Goal: Task Accomplishment & Management: Complete application form

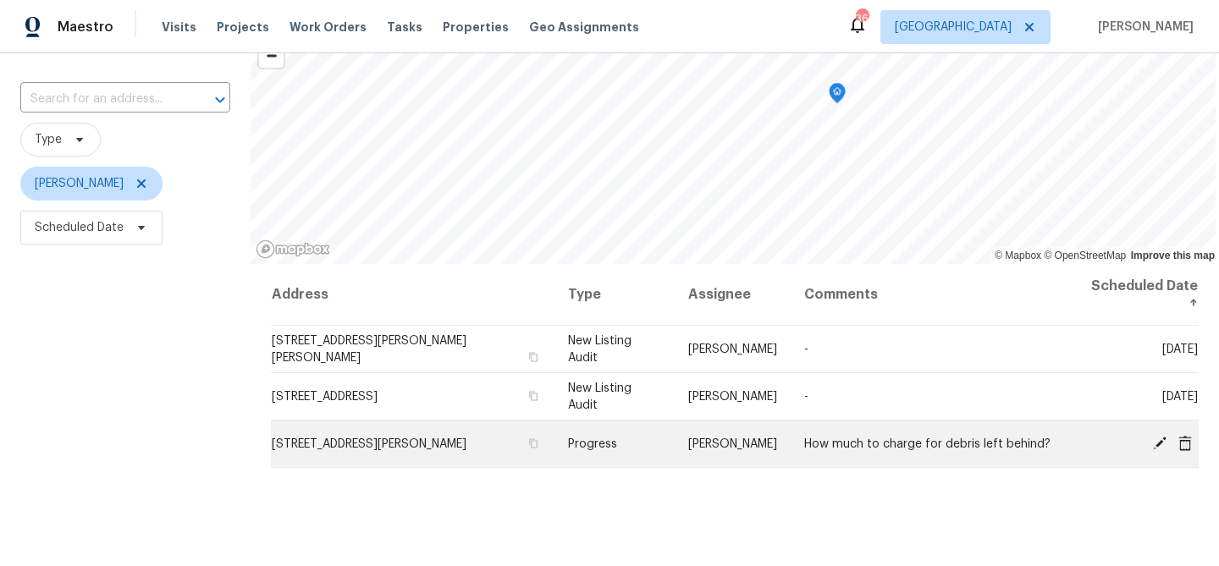
scroll to position [107, 0]
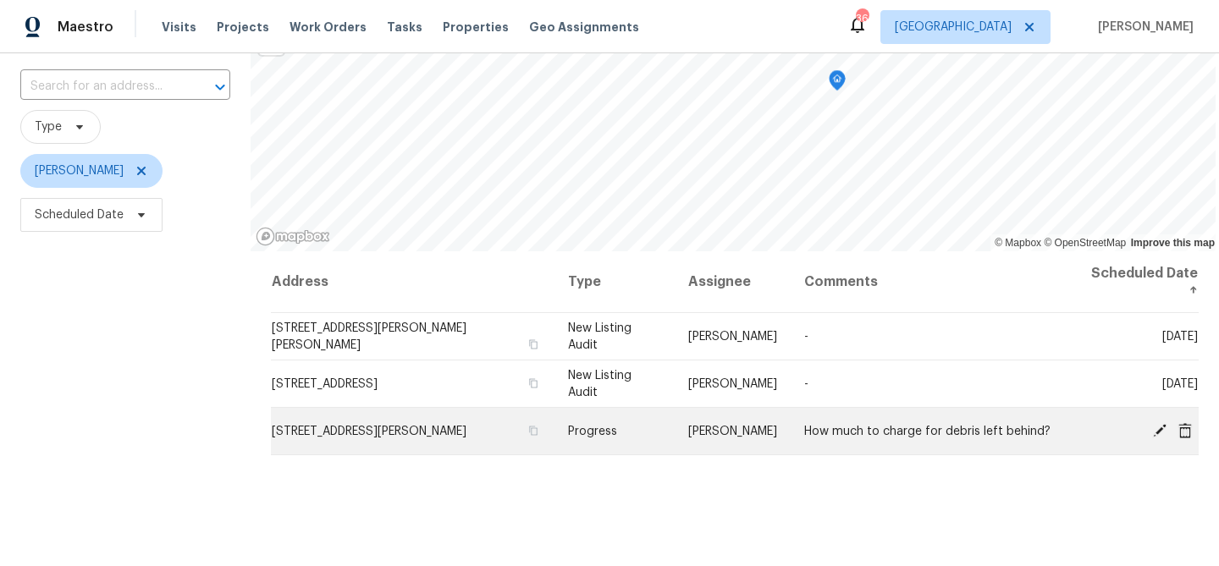
click at [1162, 423] on icon at bounding box center [1160, 430] width 14 height 14
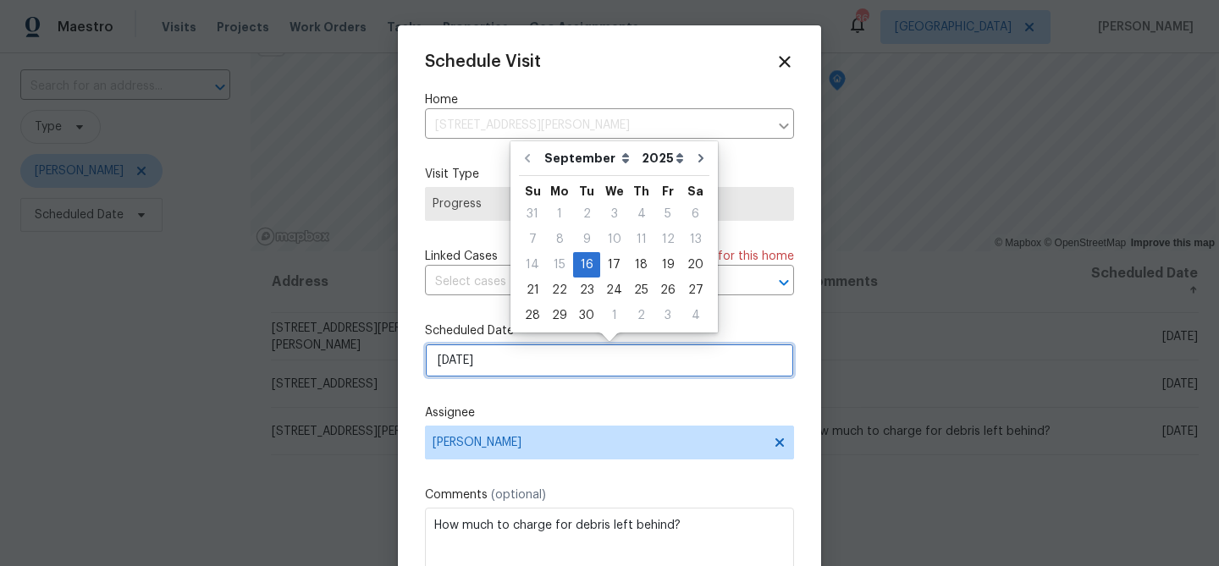
click at [554, 374] on input "9/16/2025" at bounding box center [609, 361] width 369 height 34
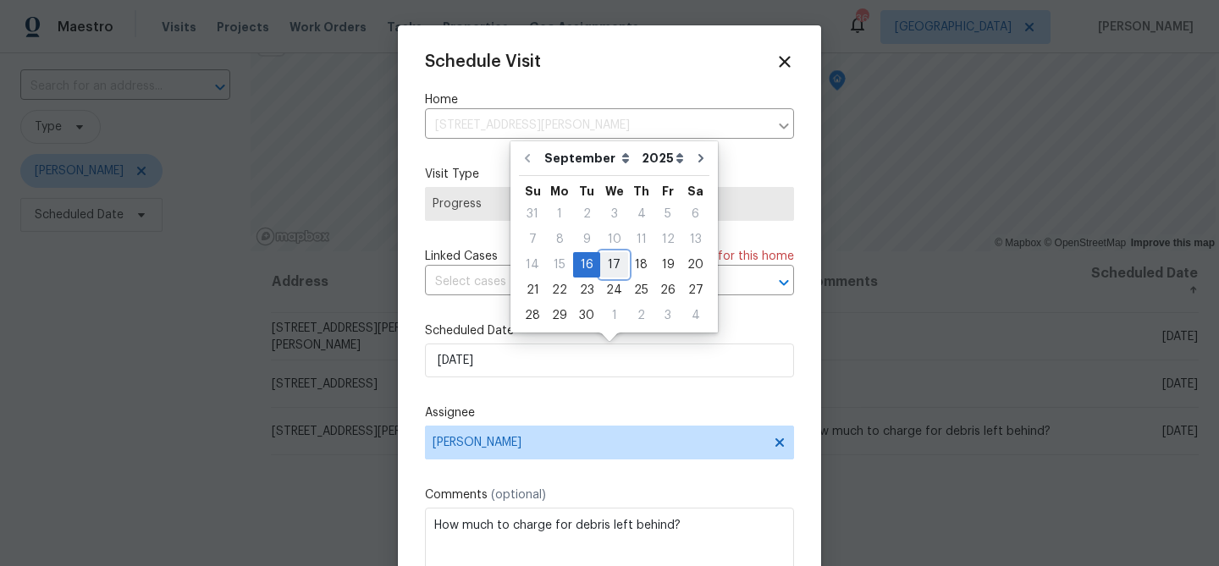
click at [604, 266] on div "17" at bounding box center [614, 265] width 28 height 24
type input "9/17/2025"
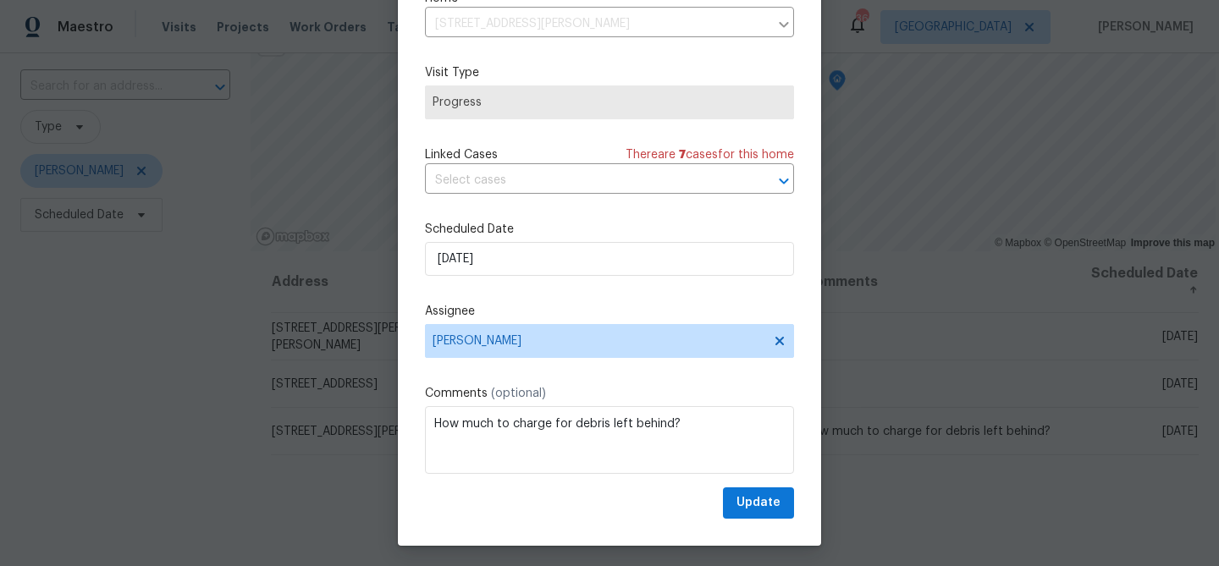
scroll to position [77, 0]
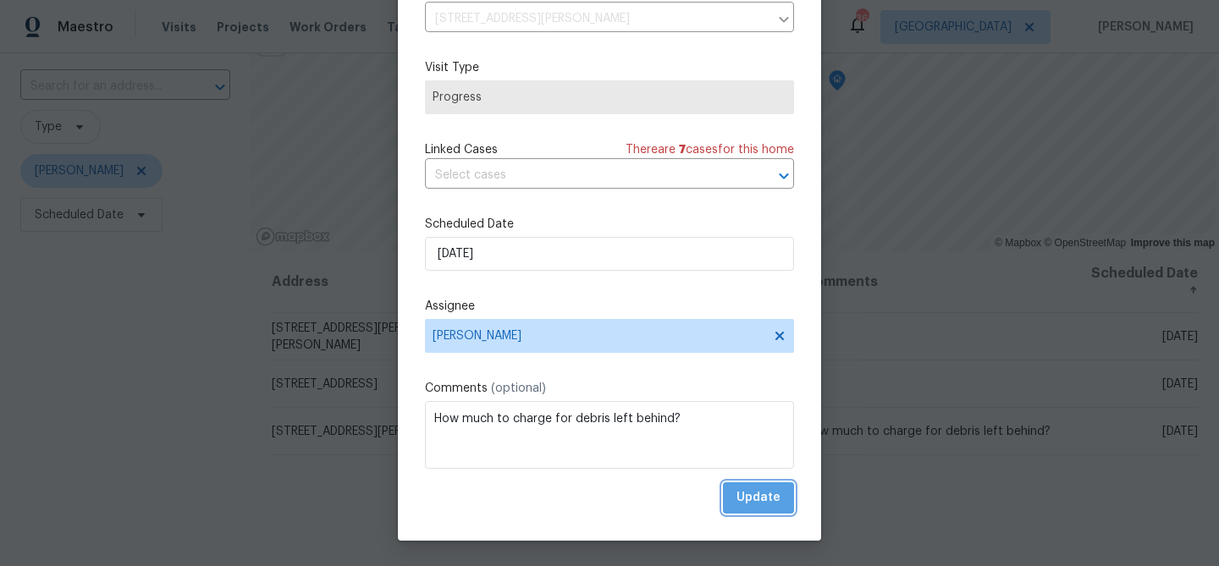
click at [760, 485] on button "Update" at bounding box center [758, 498] width 71 height 31
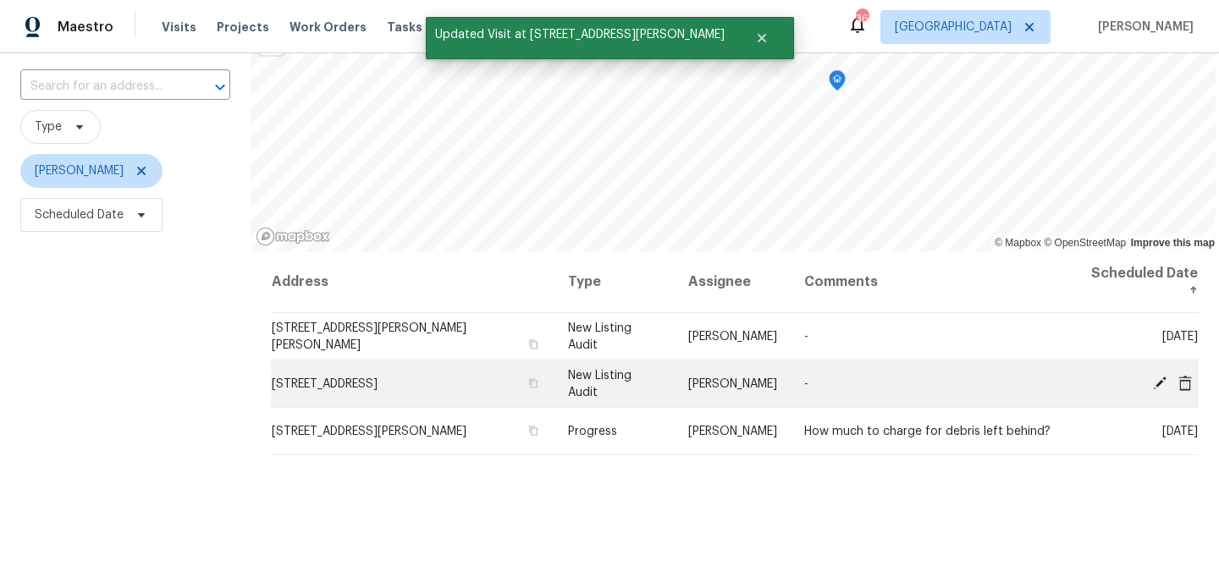
click at [1159, 376] on icon at bounding box center [1160, 383] width 14 height 14
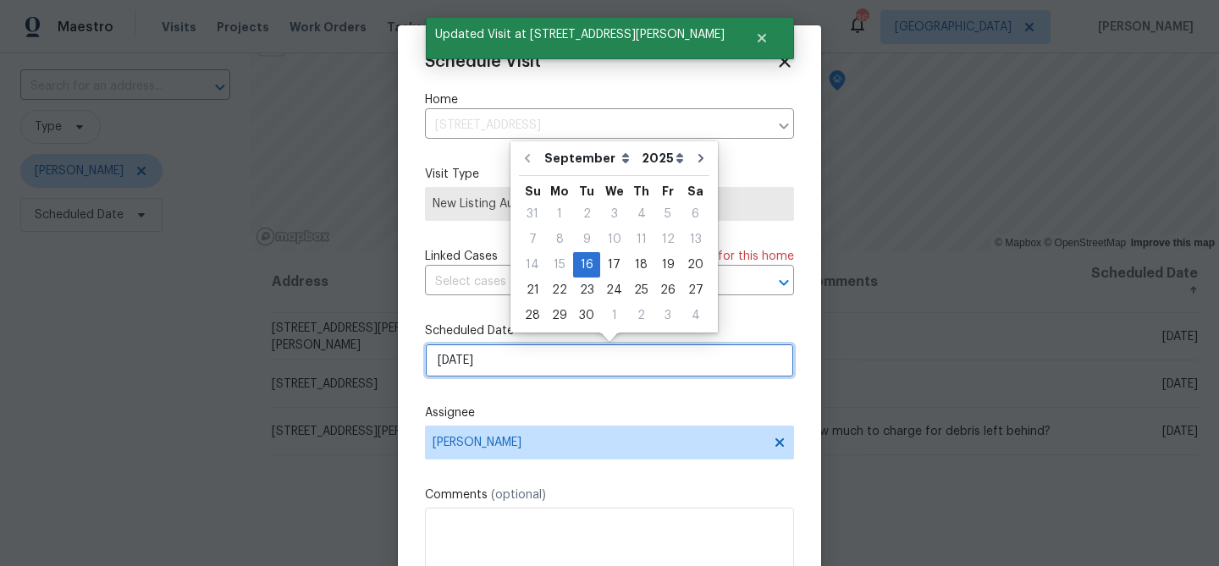
click at [544, 372] on input "9/16/2025" at bounding box center [609, 361] width 369 height 34
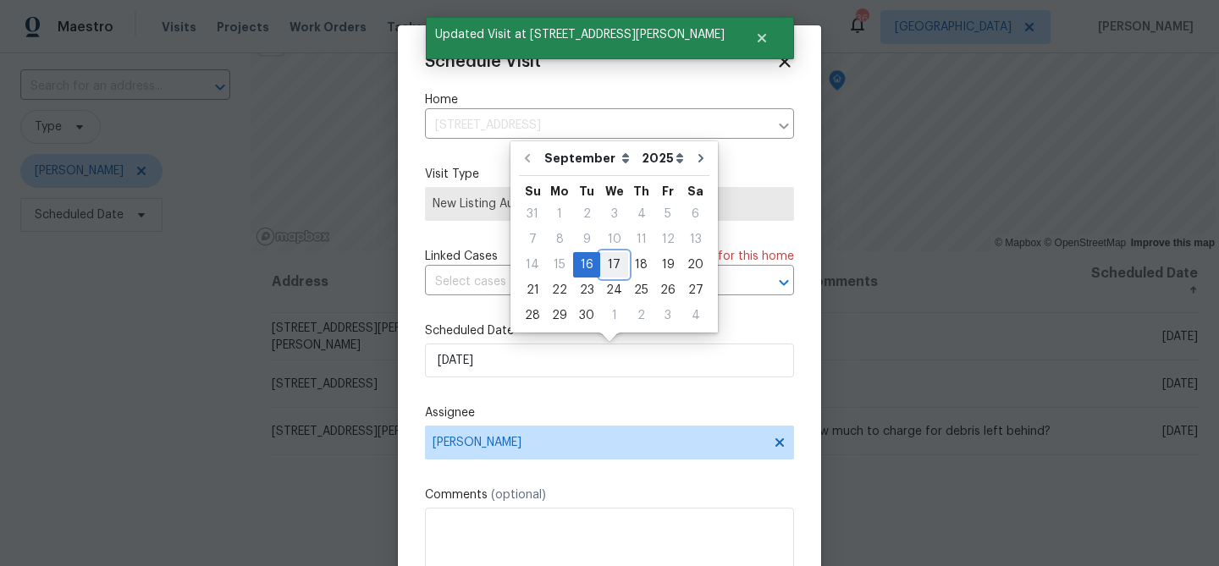
click at [608, 265] on div "17" at bounding box center [614, 265] width 28 height 24
type input "9/17/2025"
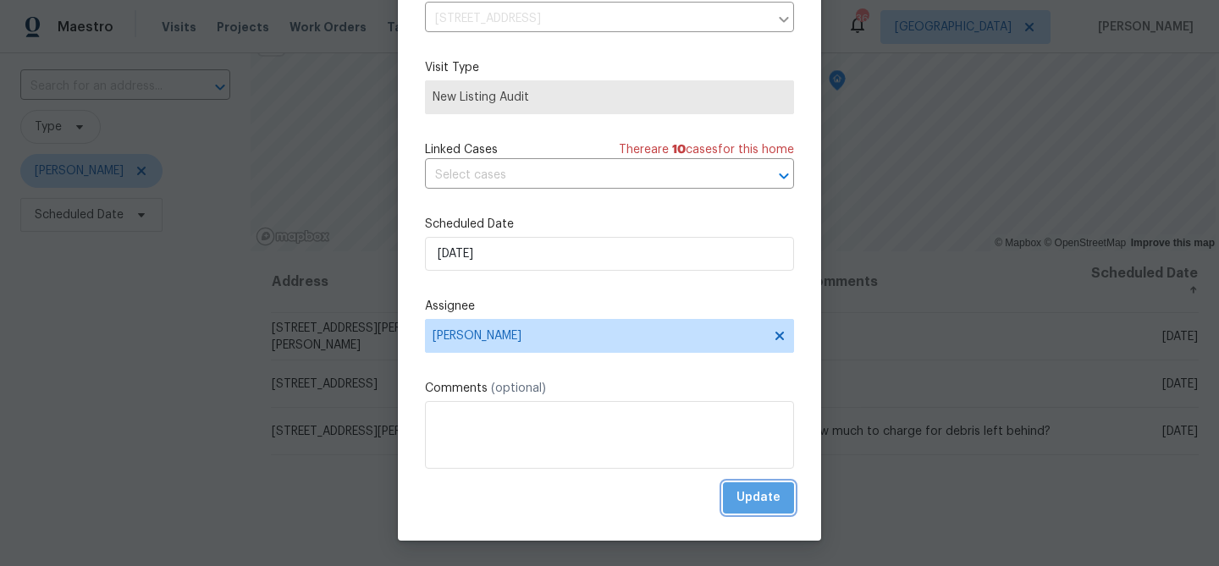
click at [758, 507] on span "Update" at bounding box center [759, 498] width 44 height 21
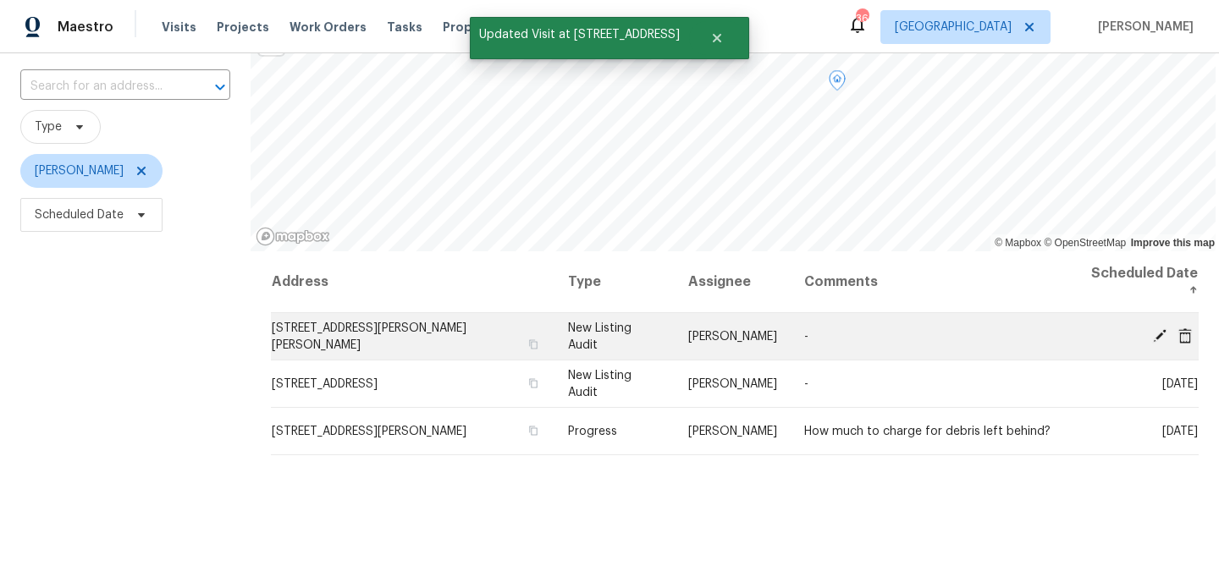
click at [1159, 329] on icon at bounding box center [1160, 336] width 14 height 14
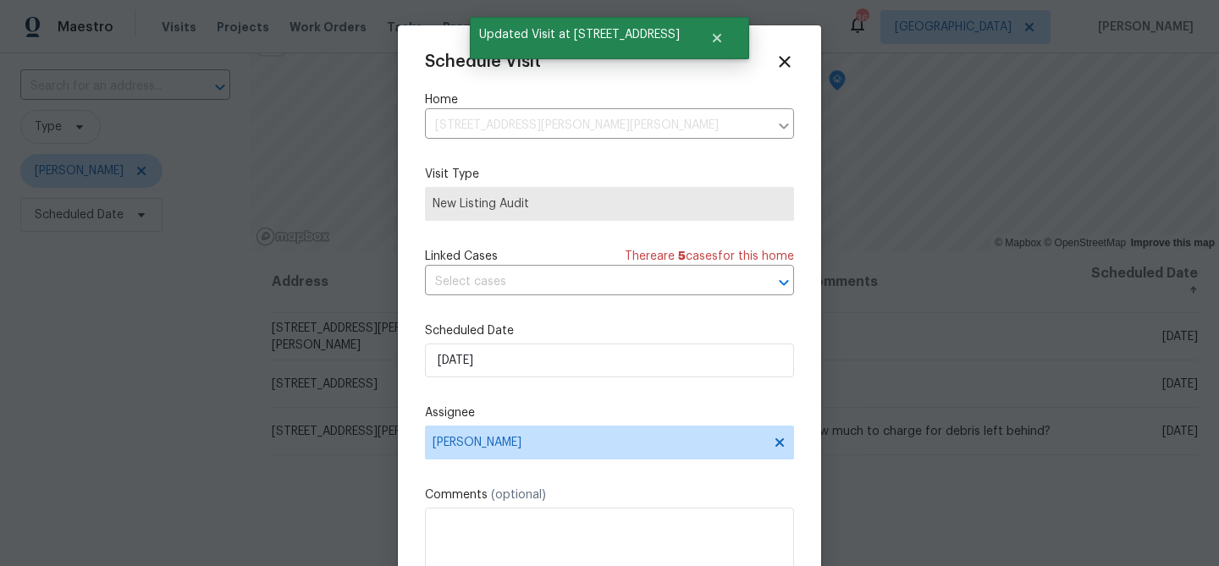
scroll to position [30, 0]
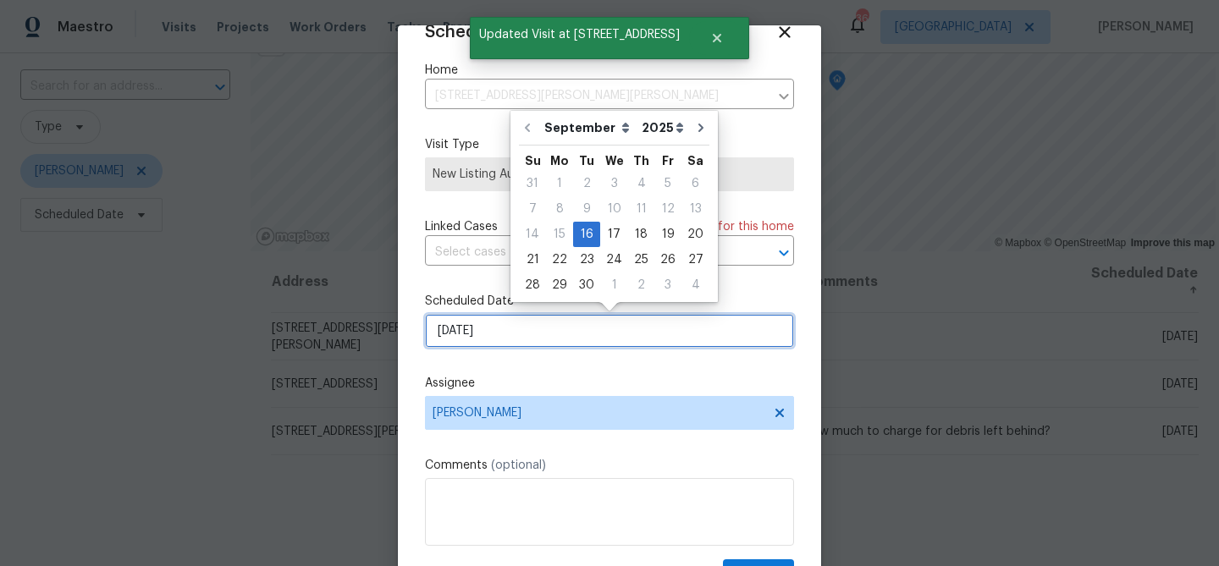
click at [619, 342] on input "9/16/2025" at bounding box center [609, 331] width 369 height 34
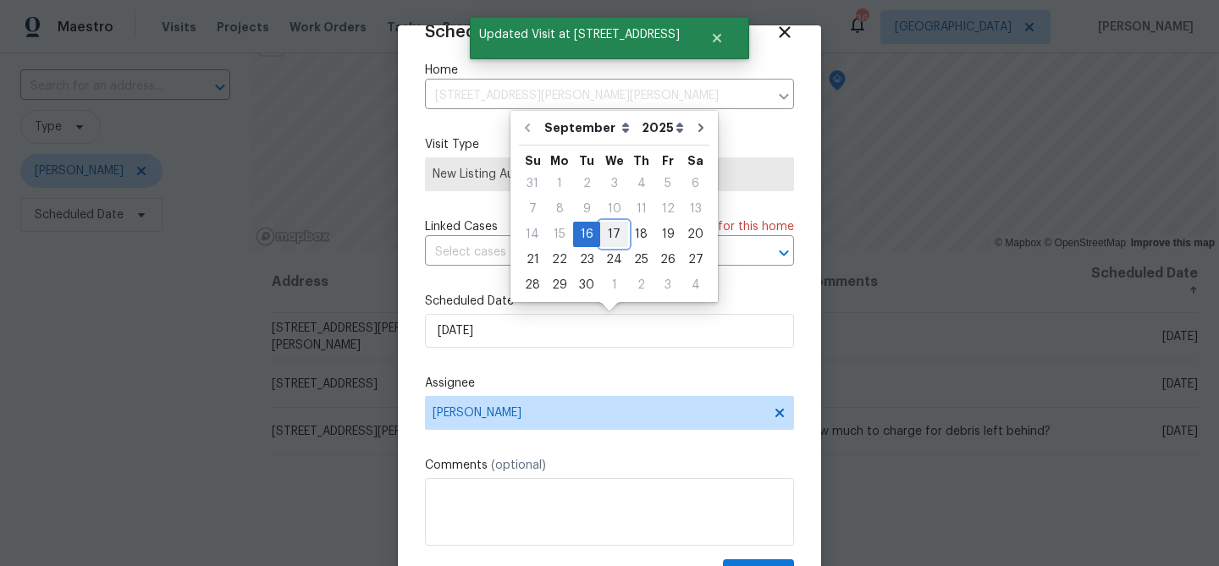
click at [610, 224] on div "17" at bounding box center [614, 235] width 28 height 24
type input "9/17/2025"
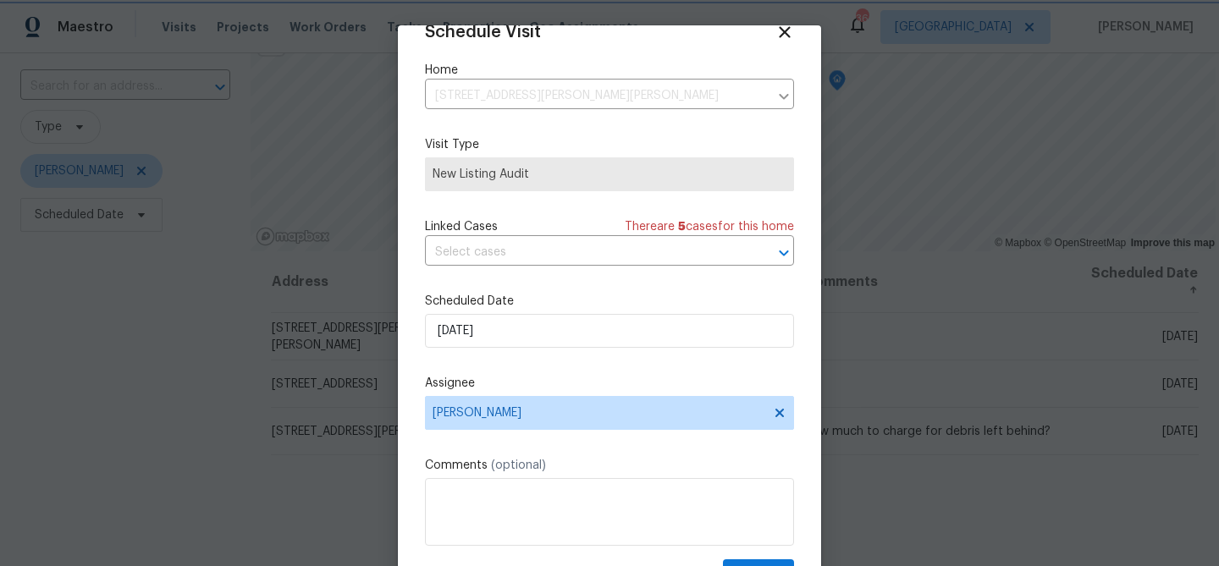
scroll to position [77, 0]
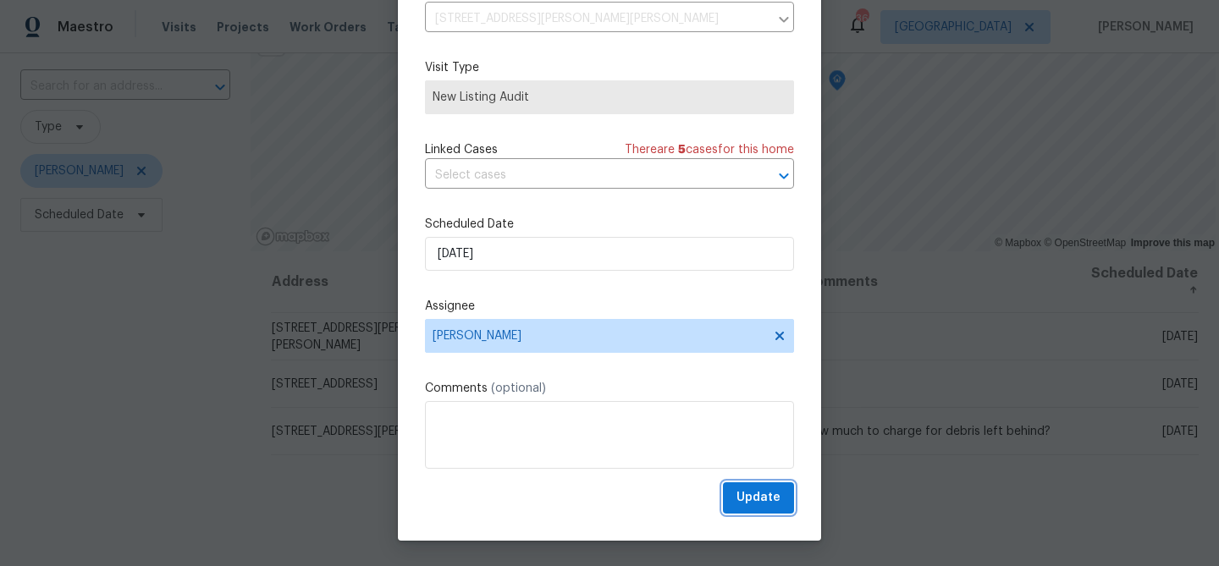
click at [754, 489] on span "Update" at bounding box center [759, 498] width 44 height 21
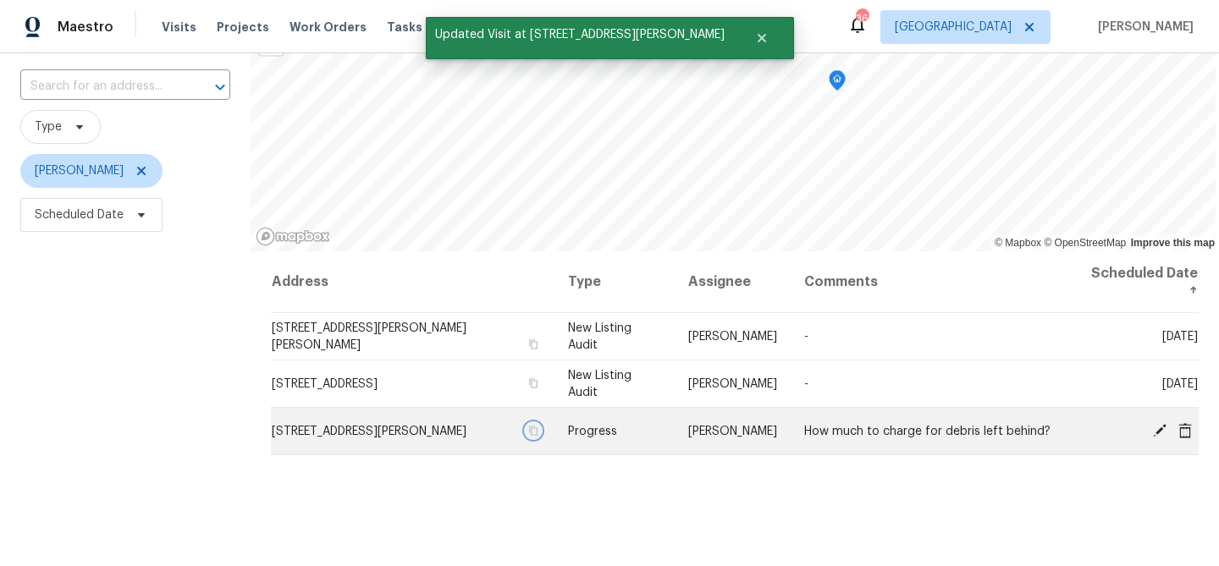
click at [526, 423] on button "button" at bounding box center [533, 430] width 15 height 15
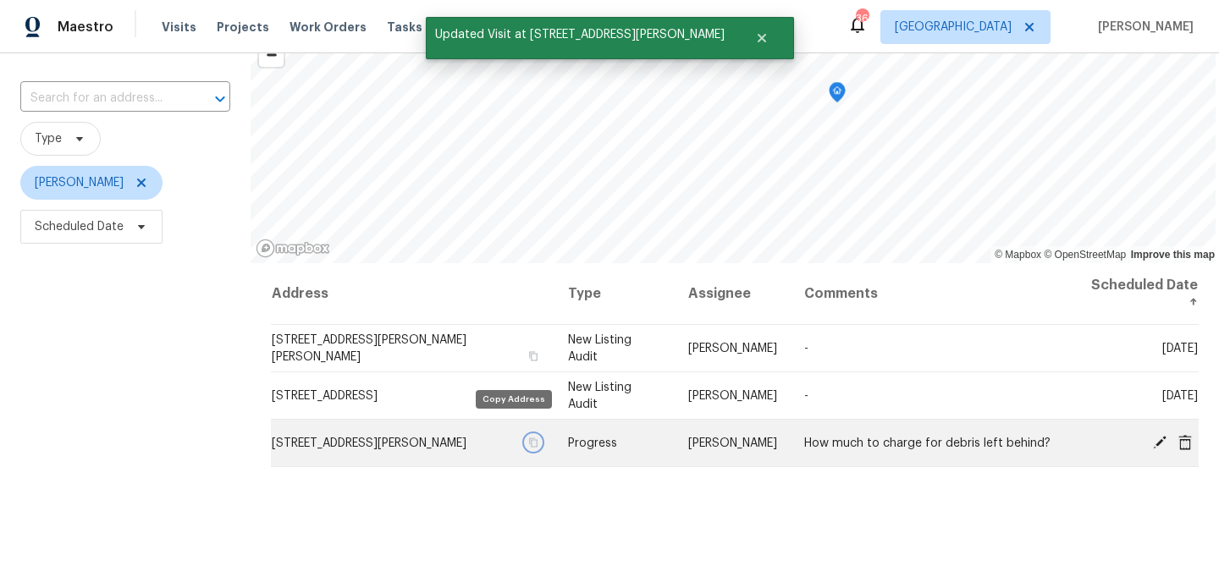
scroll to position [102, 0]
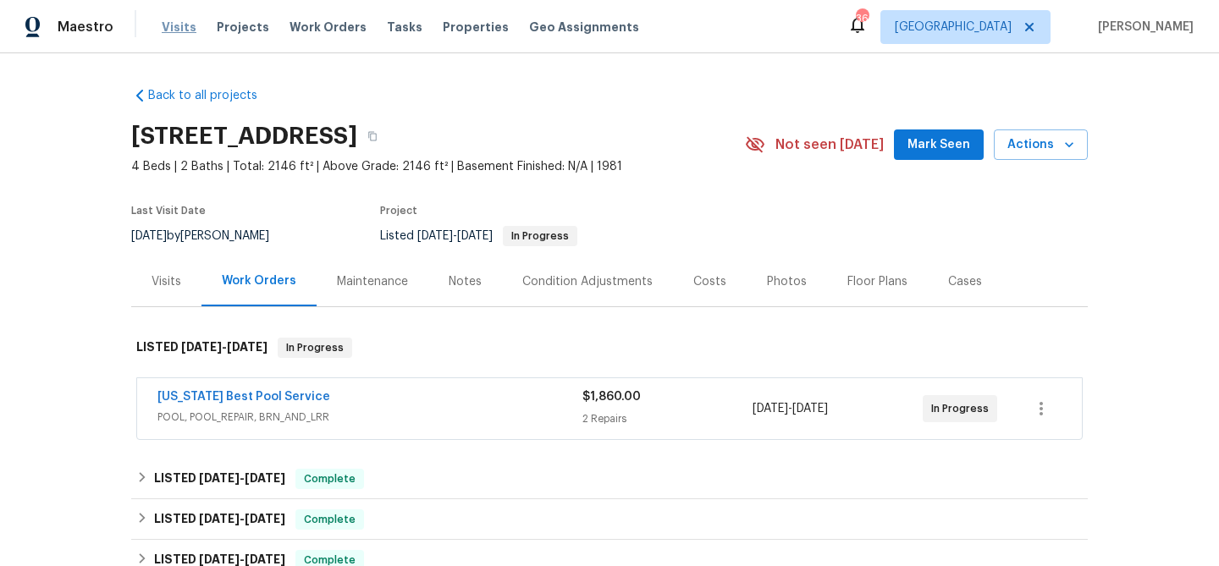
click at [182, 27] on span "Visits" at bounding box center [179, 27] width 35 height 17
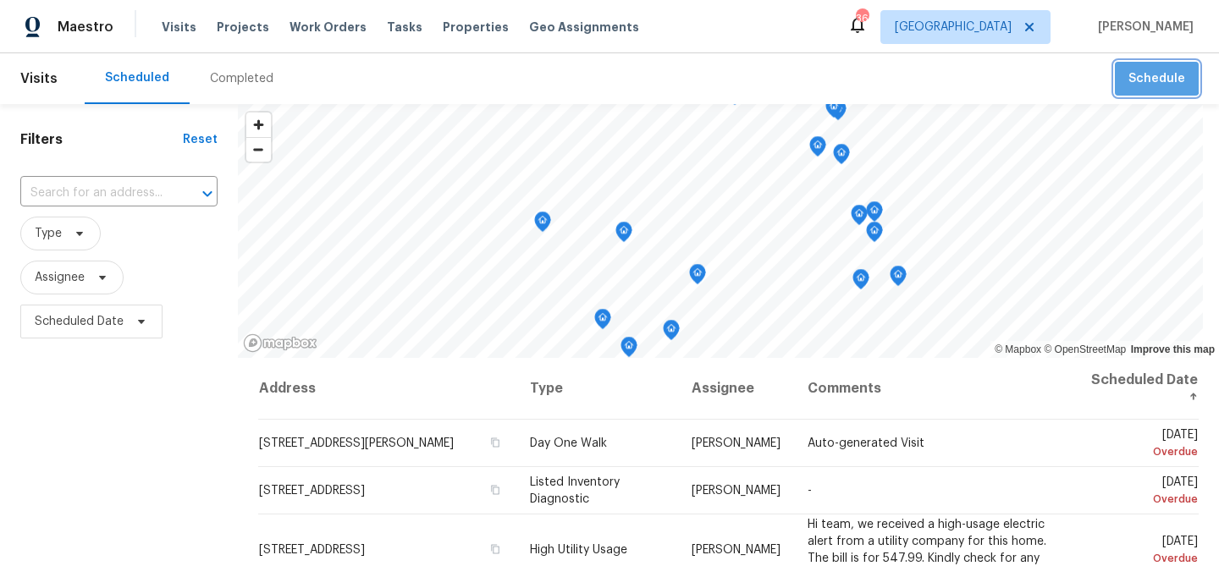
click at [1146, 69] on span "Schedule" at bounding box center [1157, 79] width 57 height 21
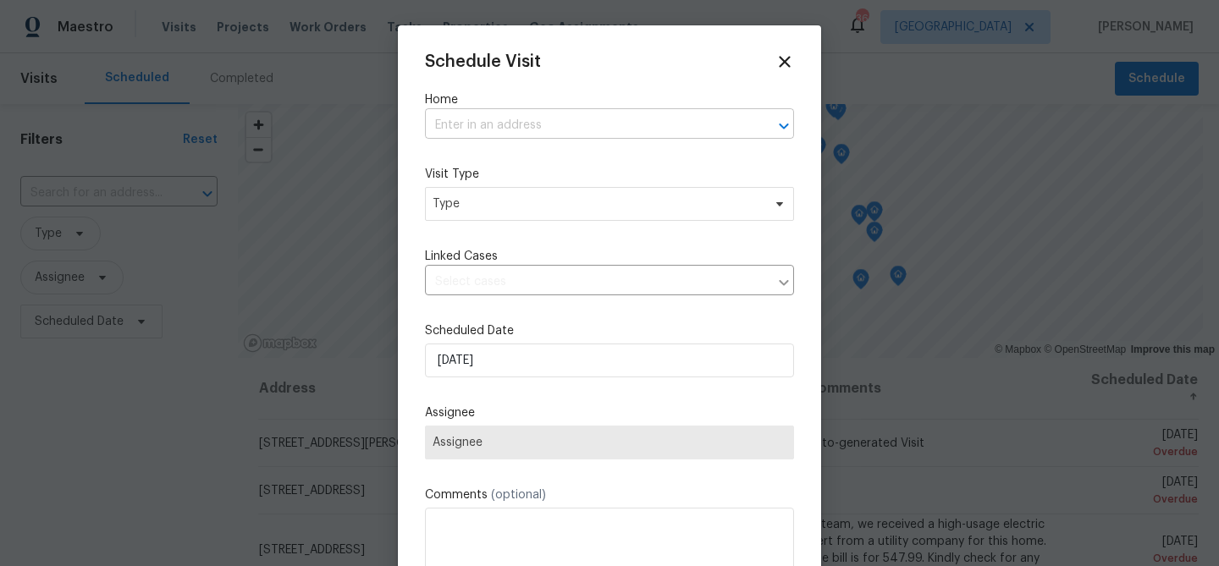
click at [564, 127] on input "text" at bounding box center [586, 126] width 322 height 26
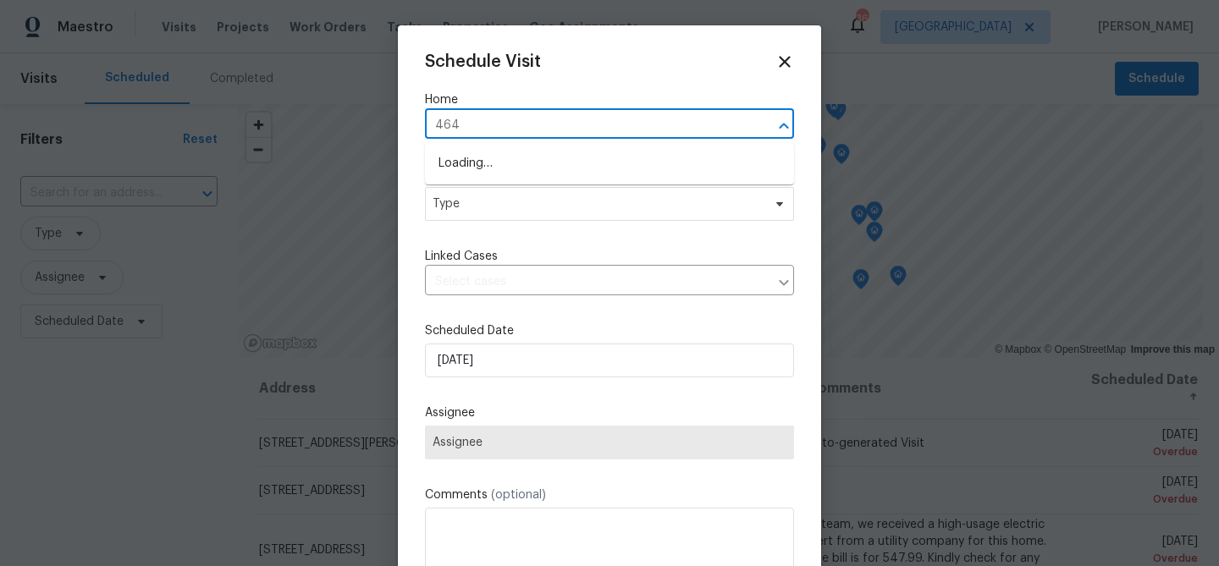
type input "4640"
click at [553, 155] on li "4640 Corregidor St, Dallas, TX 75216" at bounding box center [609, 164] width 369 height 28
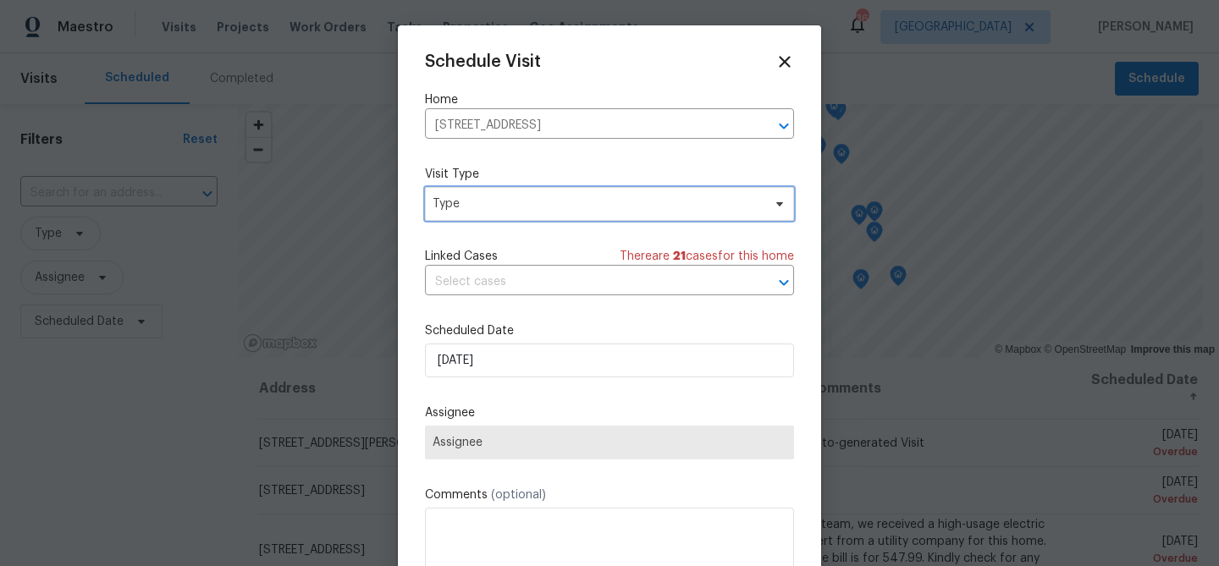
click at [523, 206] on span "Type" at bounding box center [597, 204] width 329 height 17
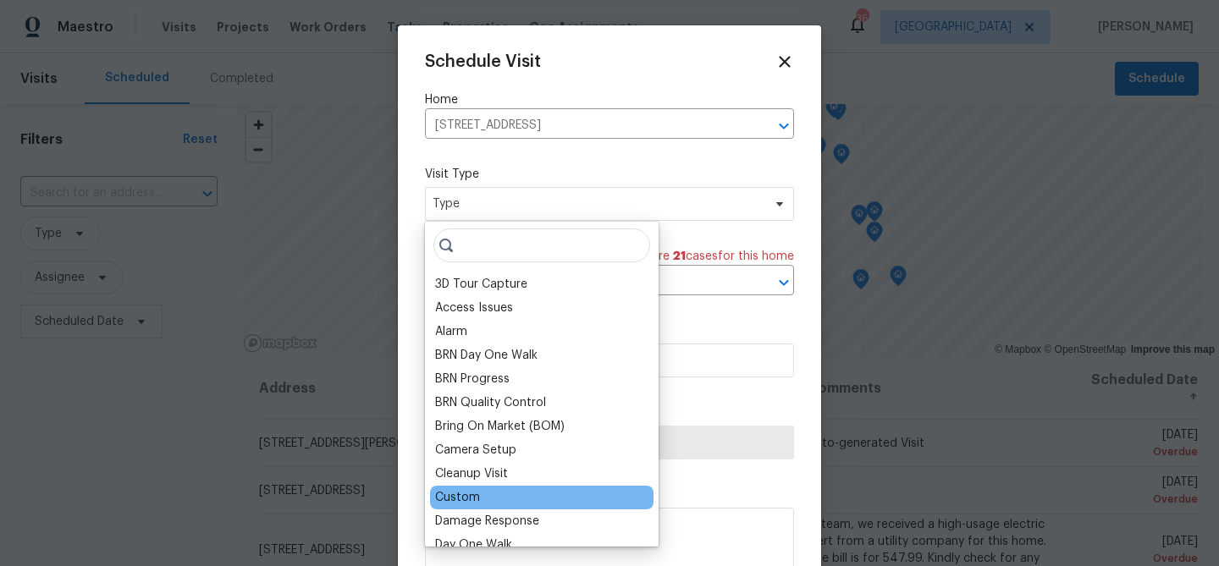
click at [512, 498] on div "Custom" at bounding box center [542, 498] width 224 height 24
click at [462, 498] on div "Custom" at bounding box center [457, 497] width 45 height 17
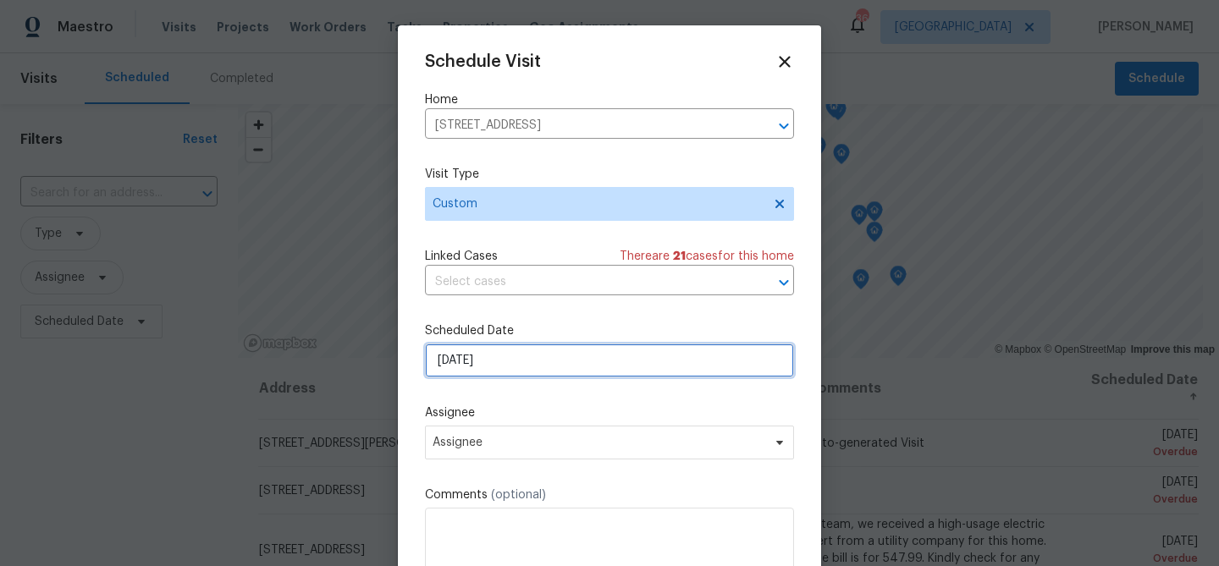
click at [505, 356] on input "9/16/2025" at bounding box center [609, 361] width 369 height 34
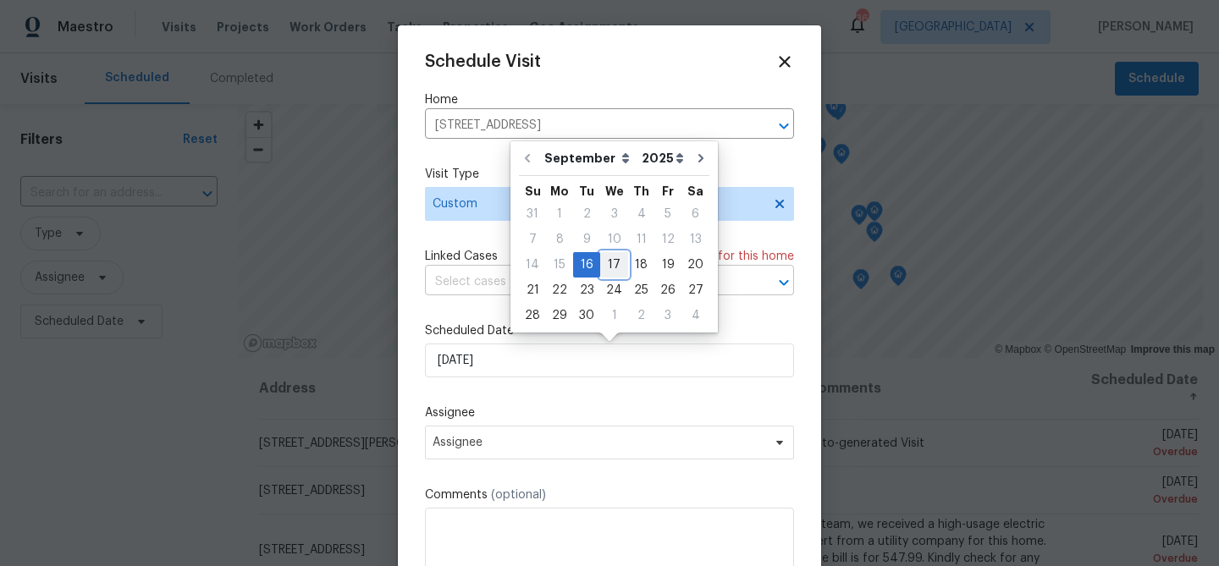
click at [616, 268] on div "17" at bounding box center [614, 265] width 28 height 24
type input "9/17/2025"
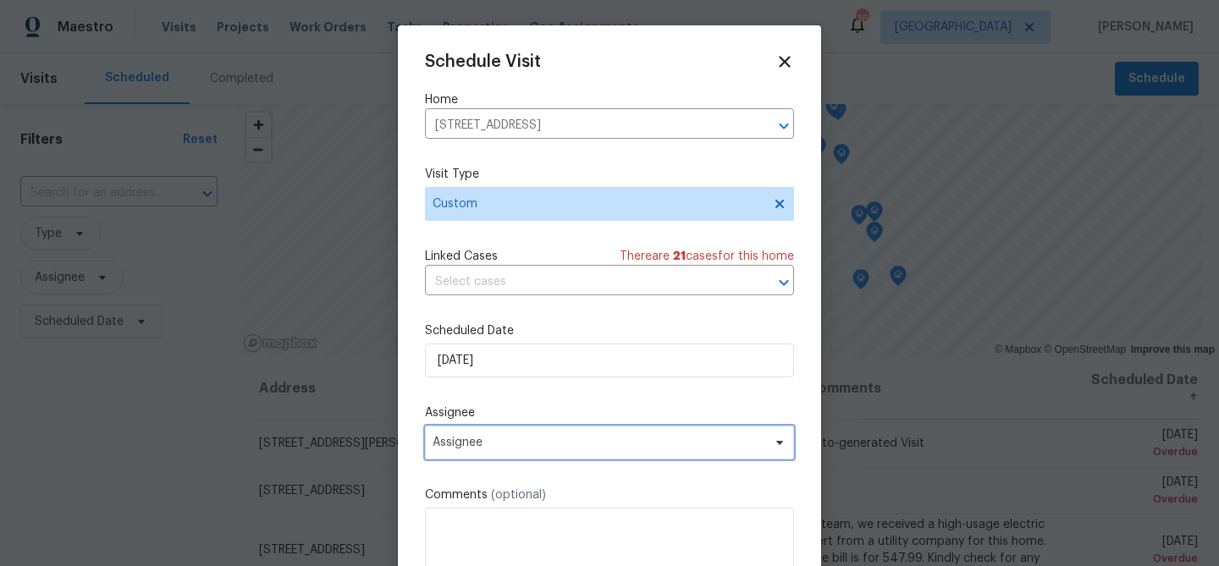
click at [563, 438] on span "Assignee" at bounding box center [599, 443] width 332 height 14
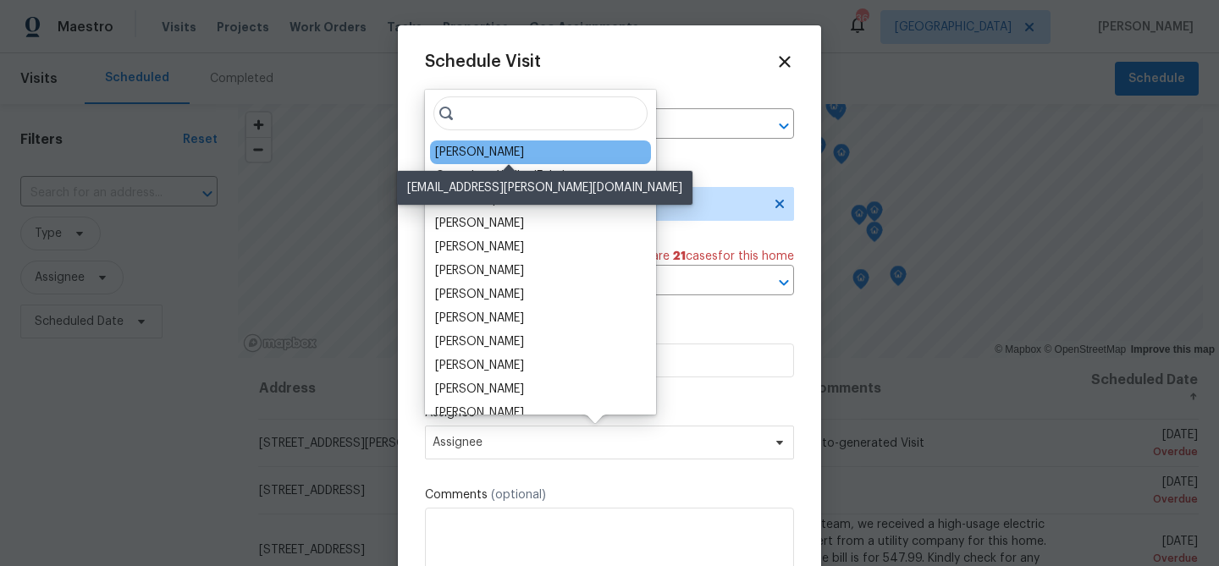
click at [516, 152] on div "Francisco Balcazar Serrato" at bounding box center [479, 152] width 89 height 17
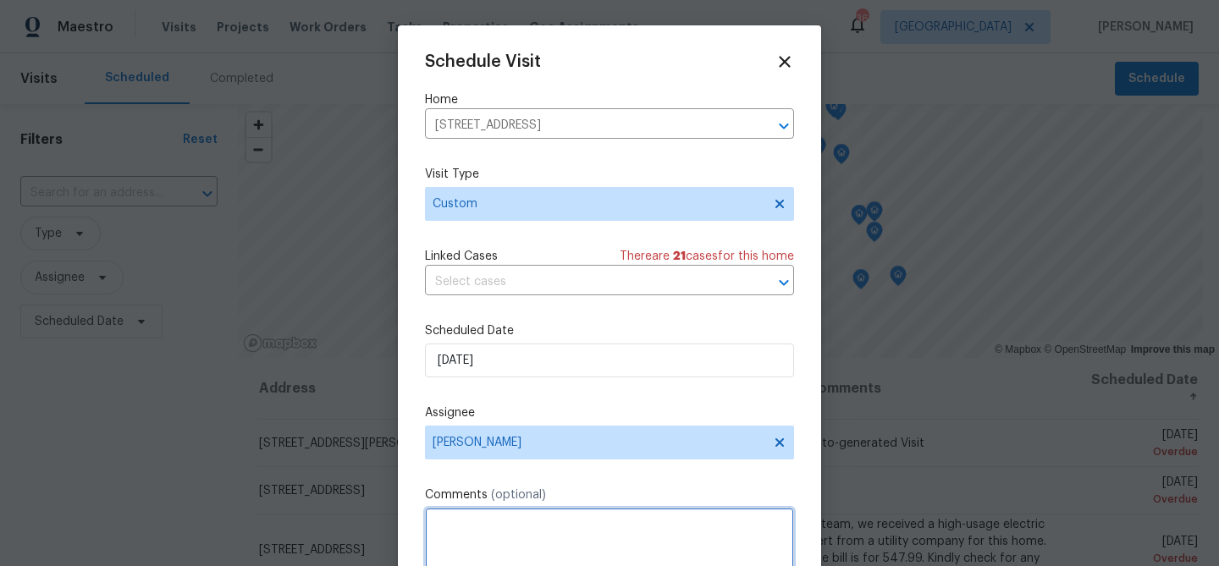
click at [514, 537] on textarea at bounding box center [609, 542] width 369 height 68
paste textarea "Seller to service existing dishwasher, ensure proper operation through full was…"
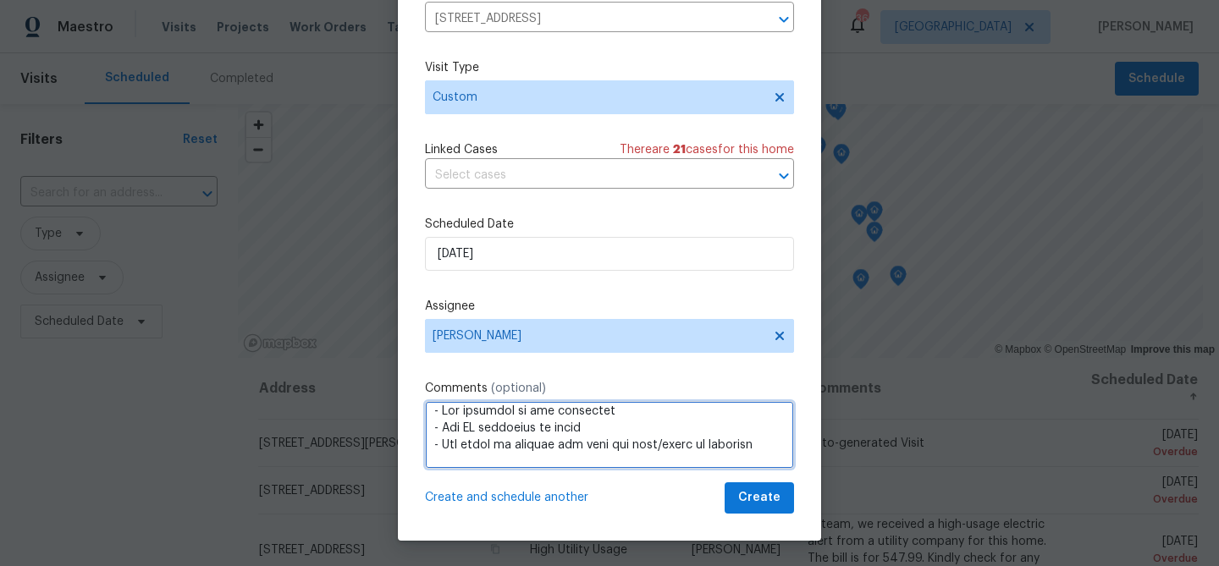
scroll to position [380, 0]
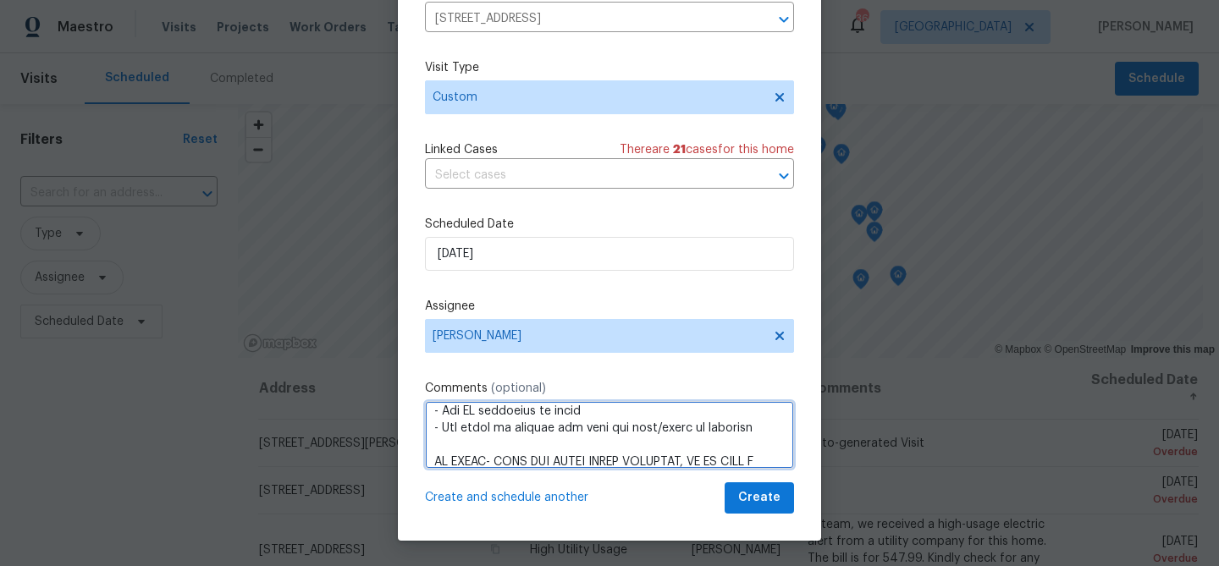
type textarea "Seller to service existing dishwasher, ensure proper operation through full was…"
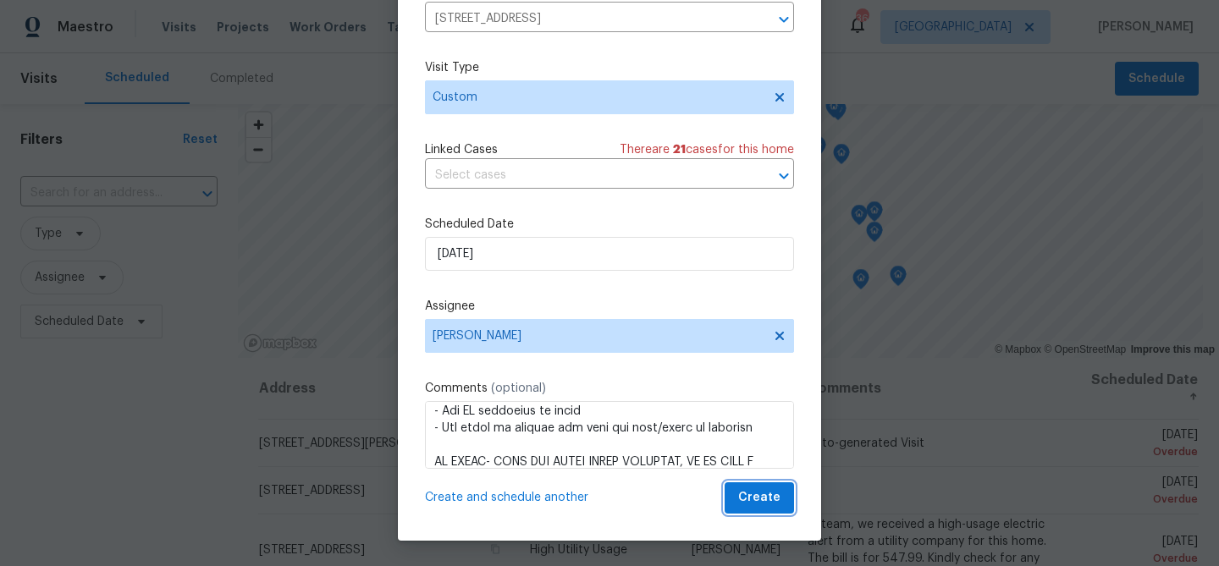
click at [762, 497] on span "Create" at bounding box center [759, 498] width 42 height 21
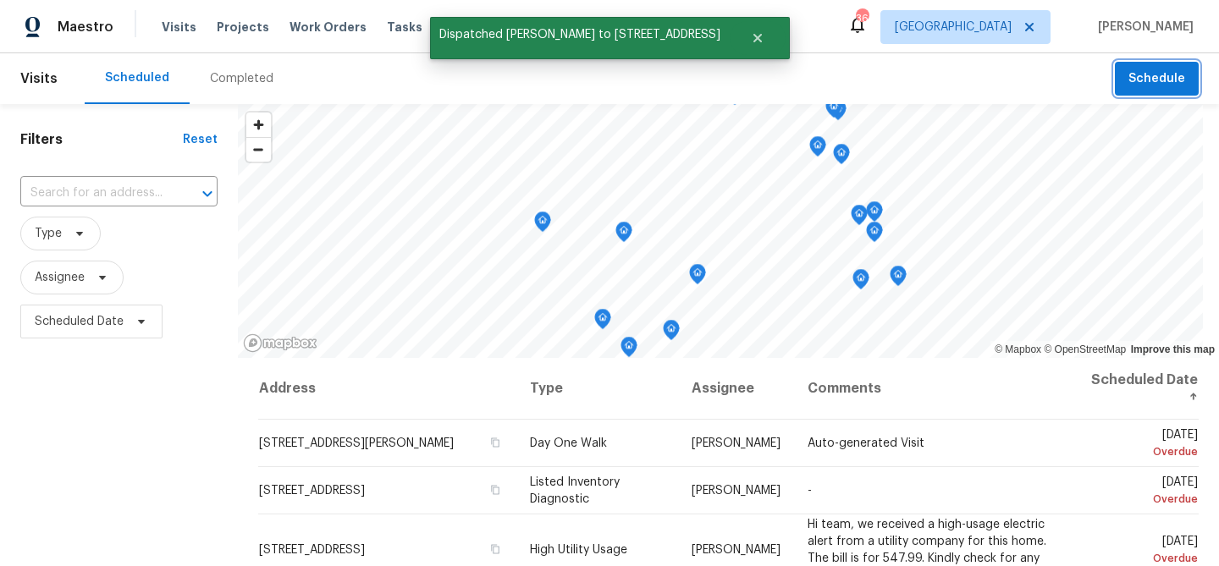
scroll to position [0, 0]
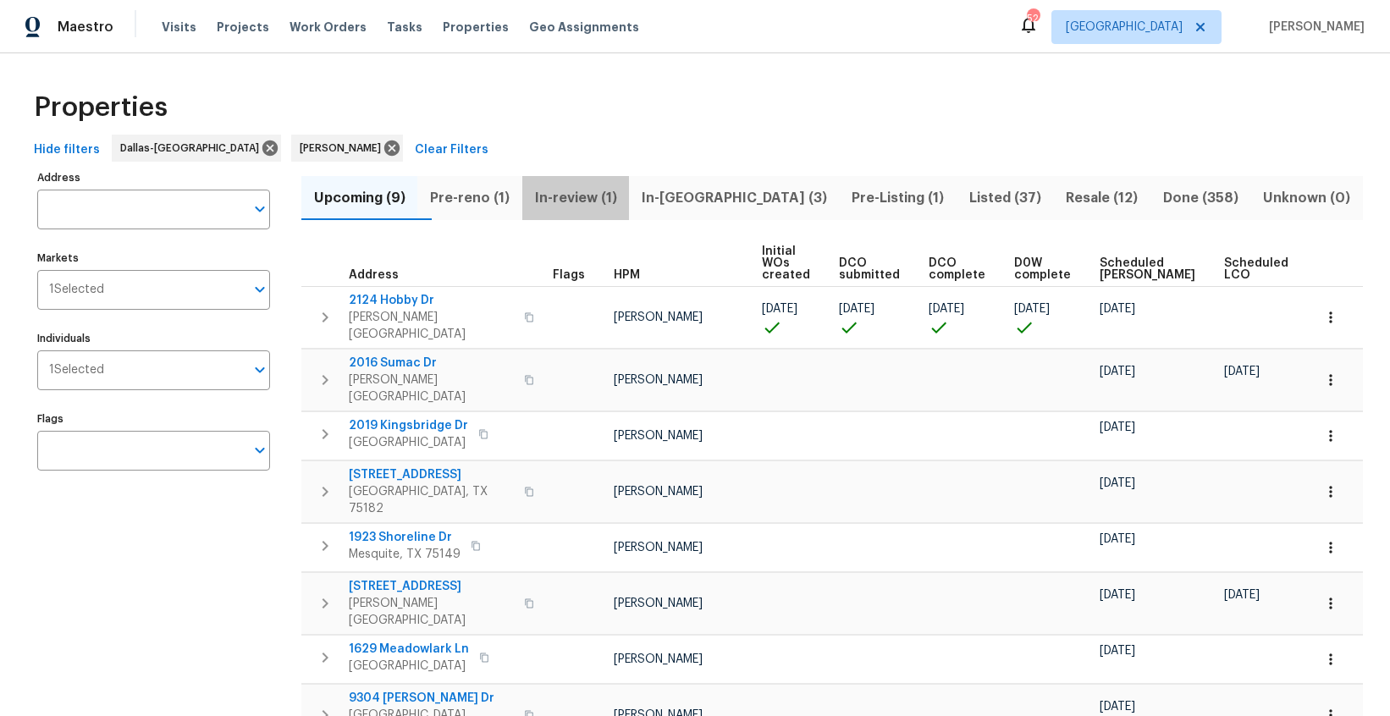
click at [608, 192] on span "In-review (1)" at bounding box center [576, 198] width 86 height 24
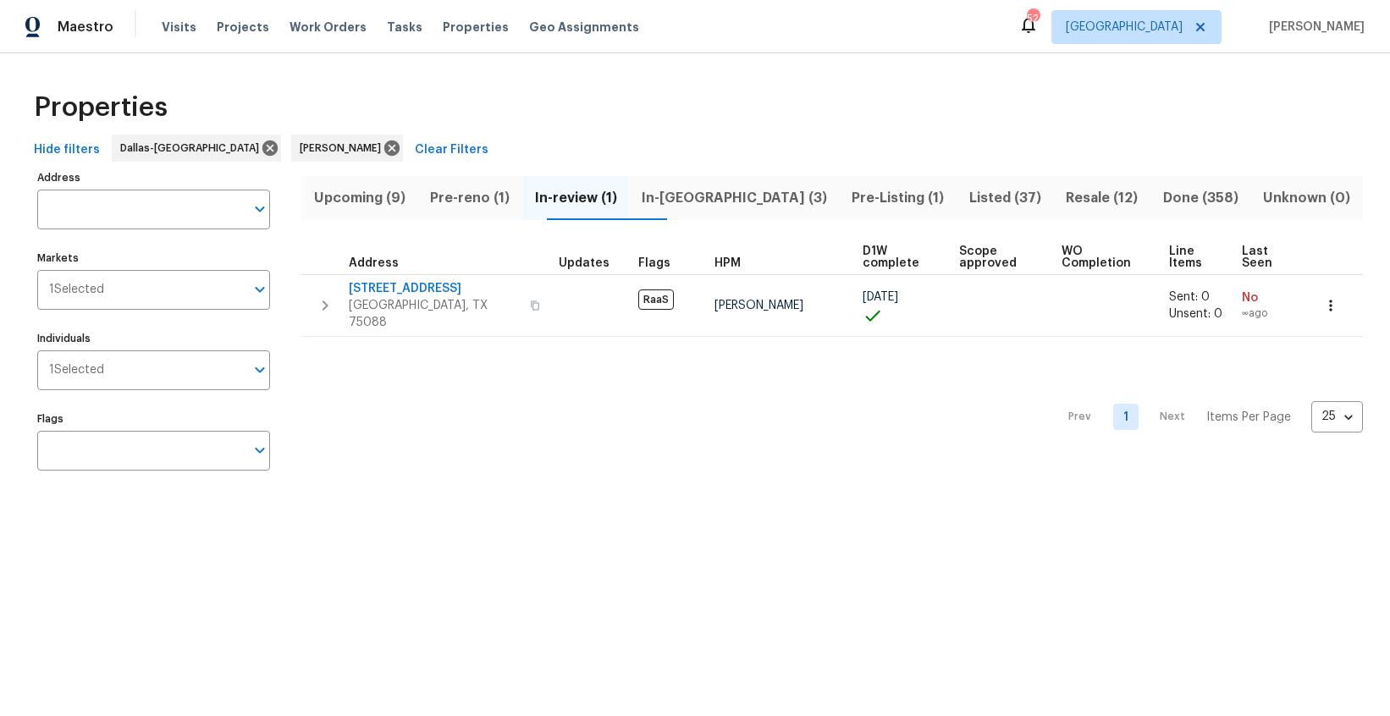
click at [502, 193] on span "Pre-reno (1)" at bounding box center [470, 198] width 84 height 24
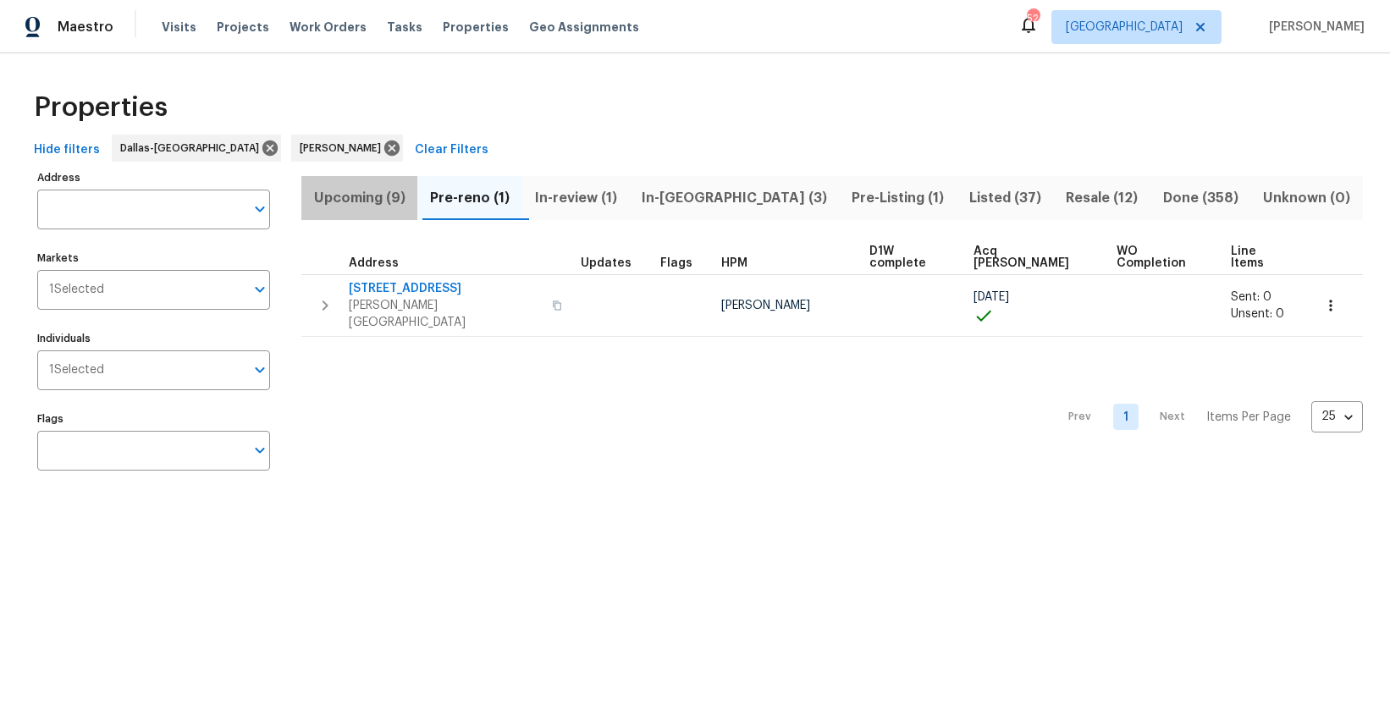
click at [363, 207] on span "Upcoming (9)" at bounding box center [360, 198] width 96 height 24
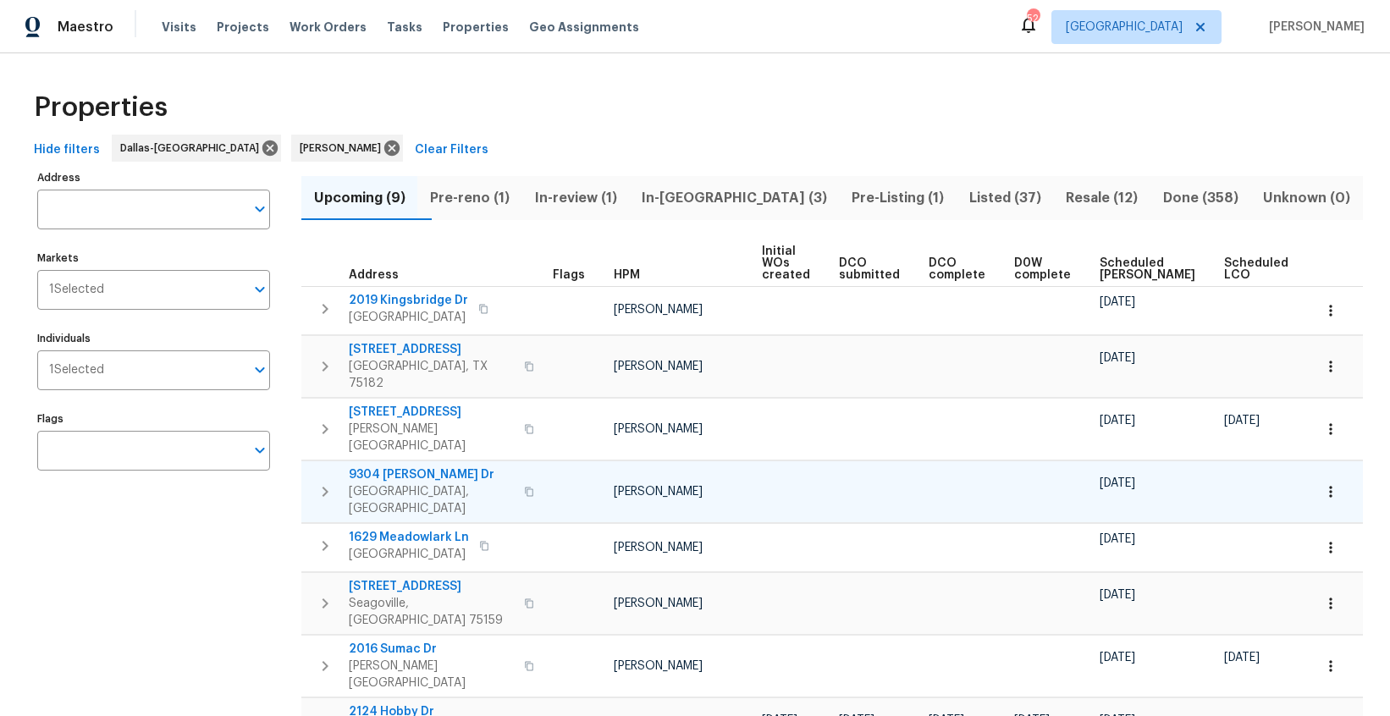
scroll to position [0, 15]
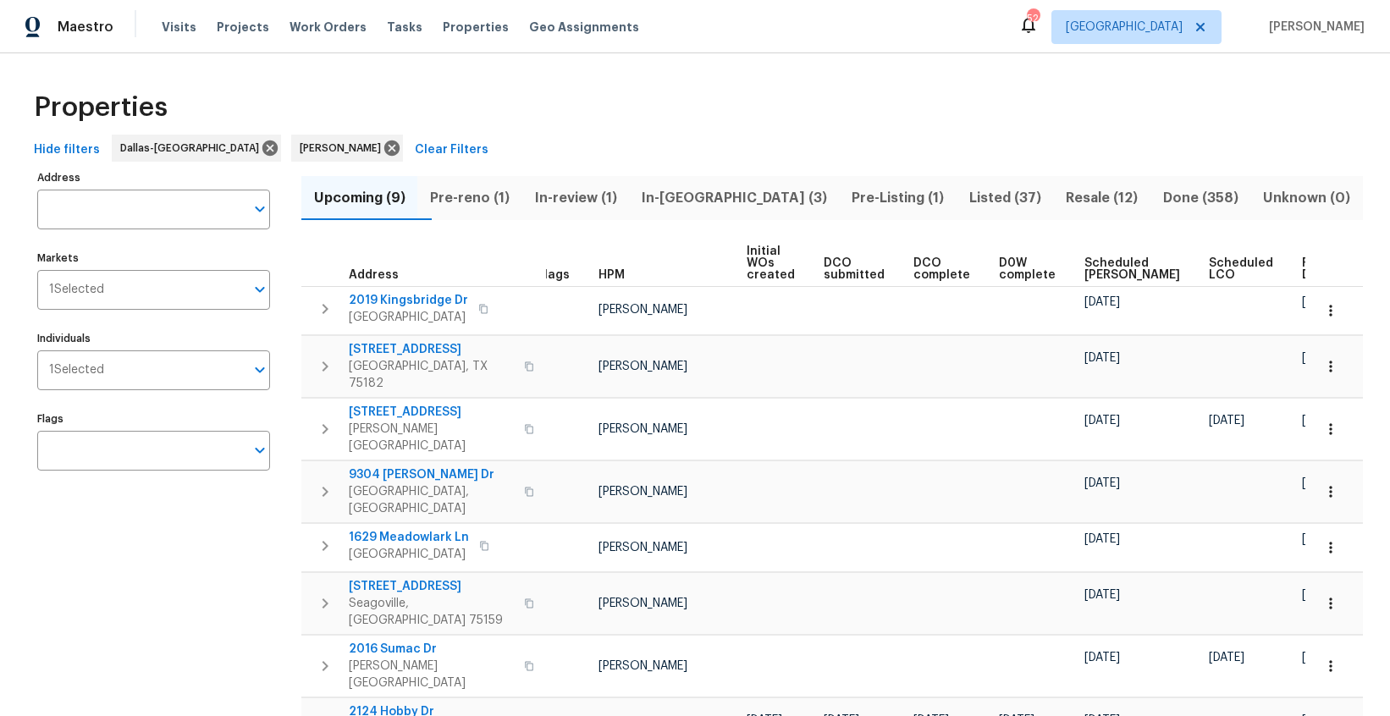
click at [1302, 268] on div "Ready Date" at bounding box center [1328, 269] width 52 height 24
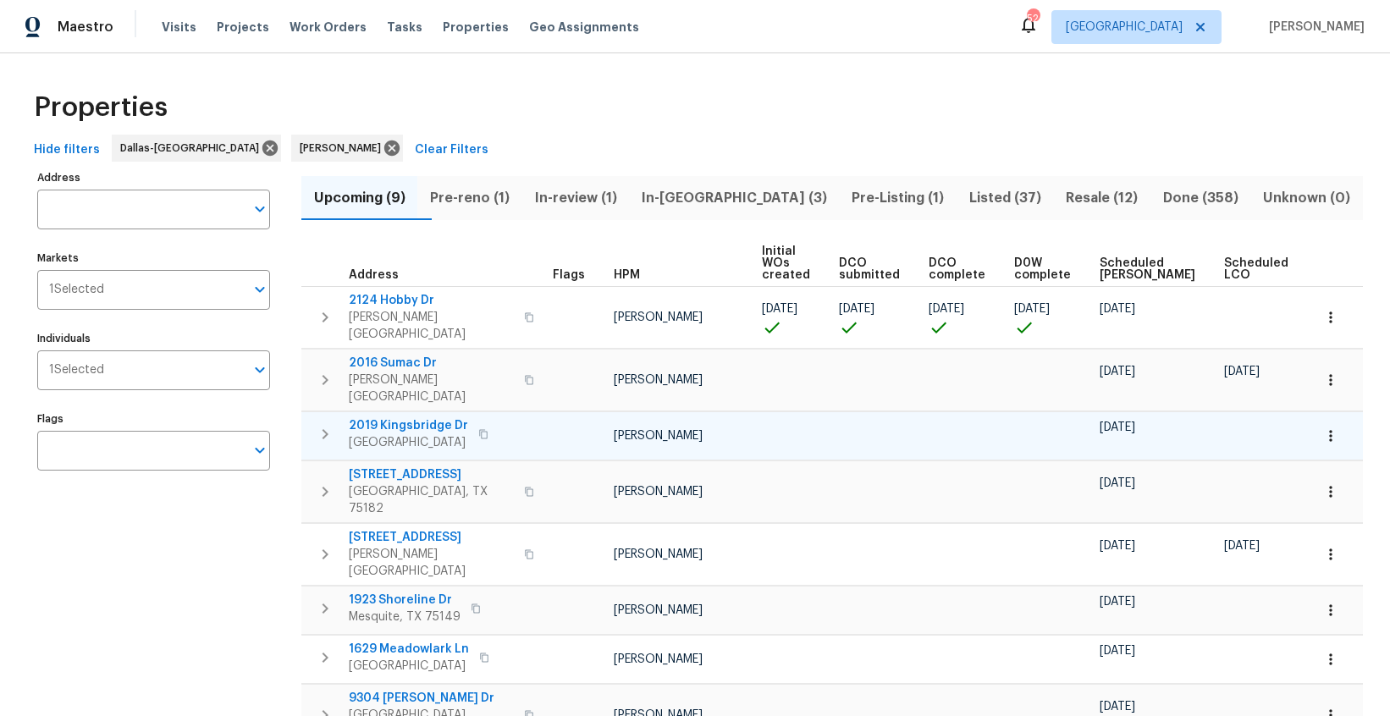
scroll to position [0, 35]
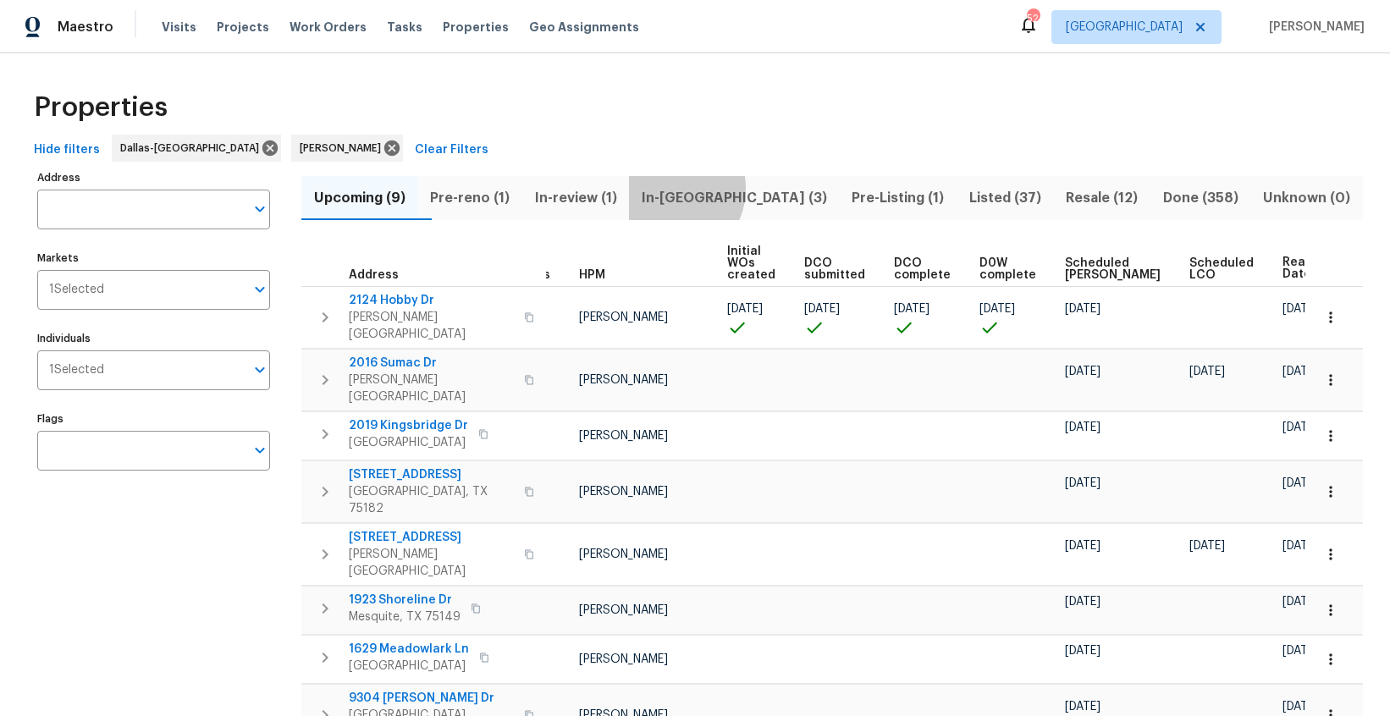
click at [706, 190] on span "In-reno (3)" at bounding box center [734, 198] width 190 height 24
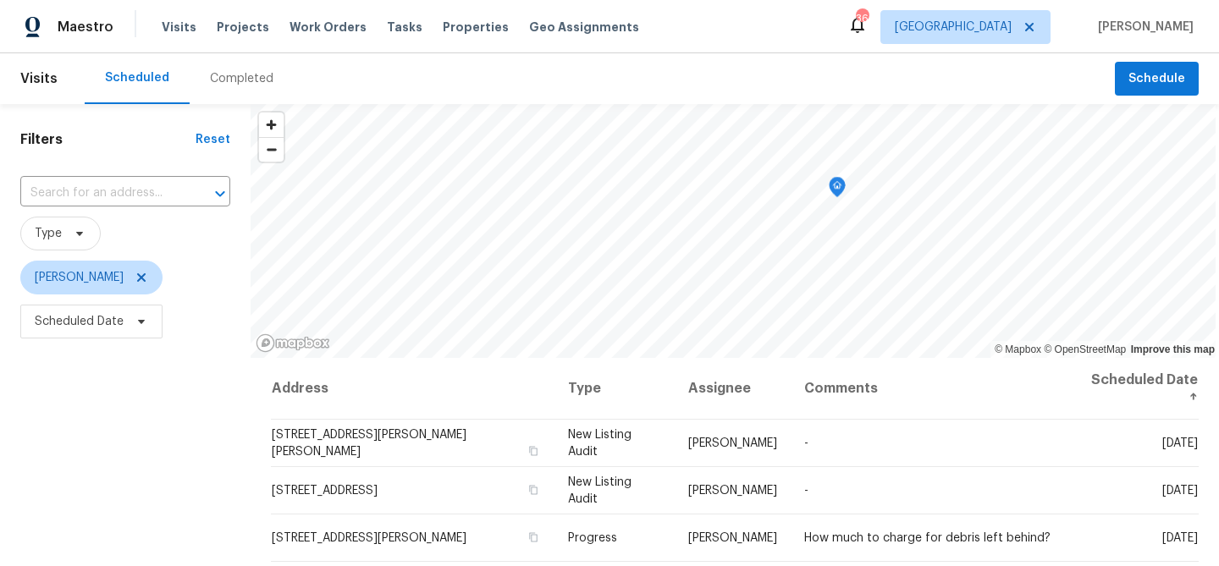
scroll to position [102, 0]
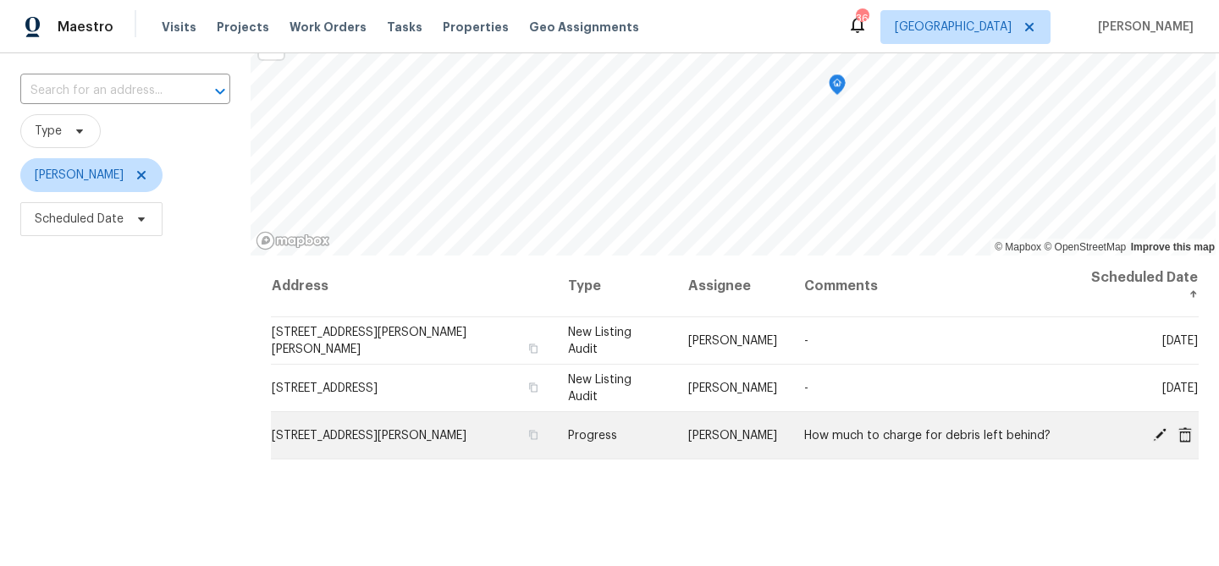
click at [1163, 428] on icon at bounding box center [1160, 435] width 14 height 14
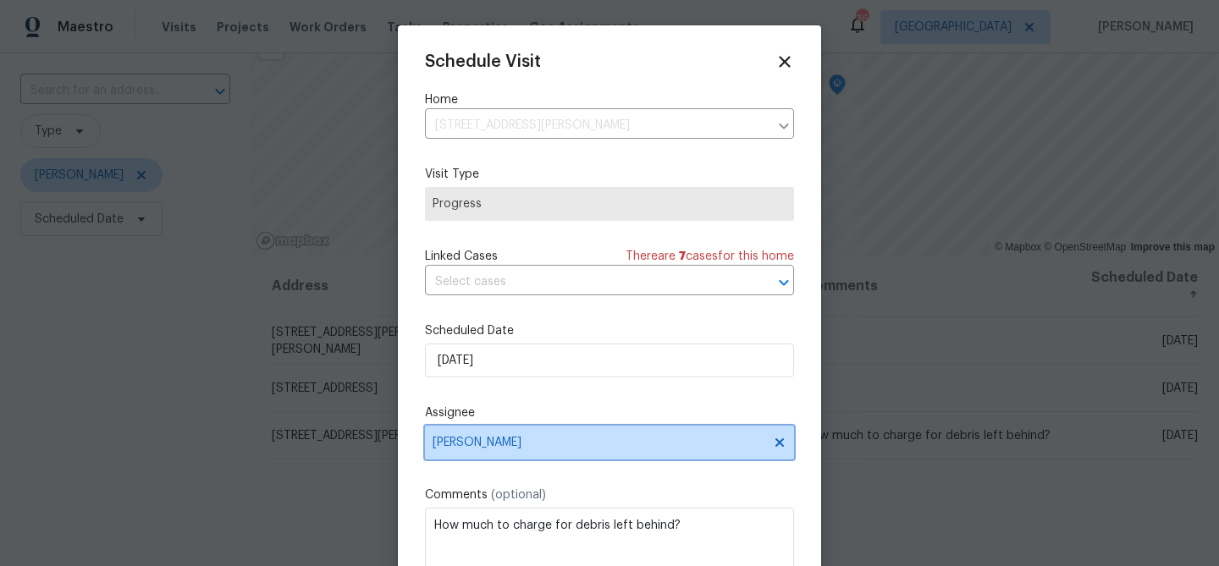
click at [694, 442] on span "[PERSON_NAME]" at bounding box center [599, 443] width 332 height 14
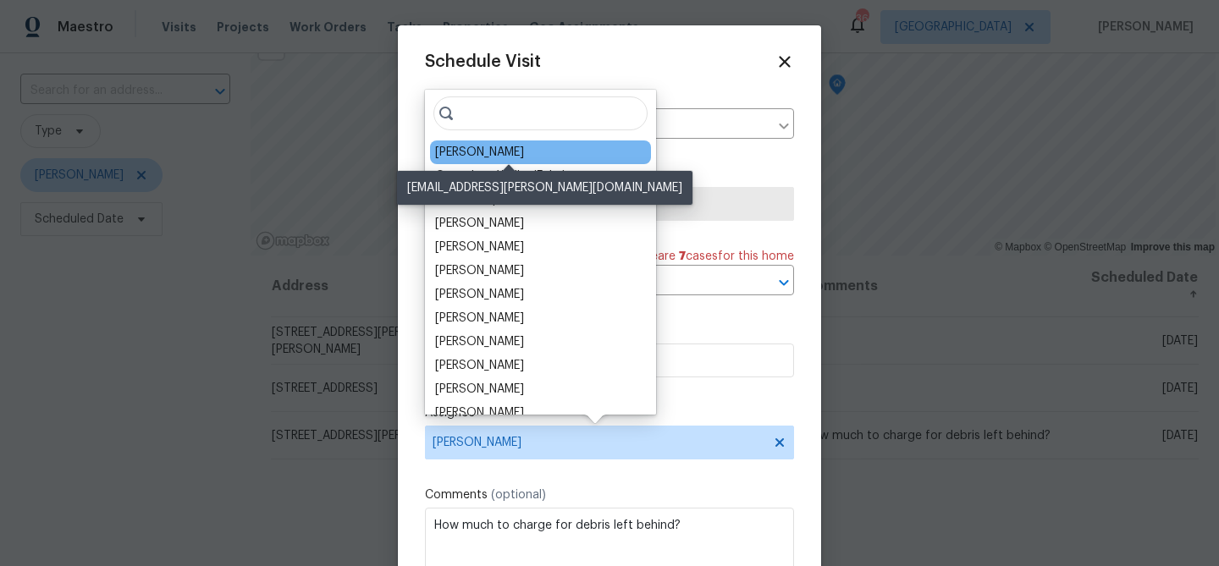
click at [517, 150] on div "[PERSON_NAME]" at bounding box center [479, 152] width 89 height 17
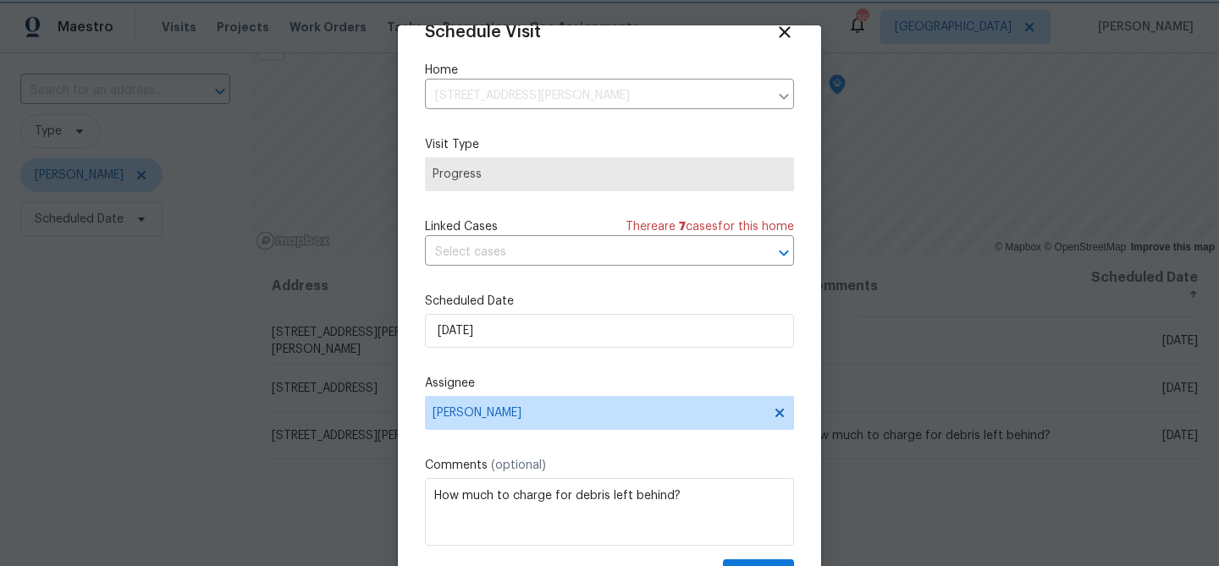
scroll to position [77, 0]
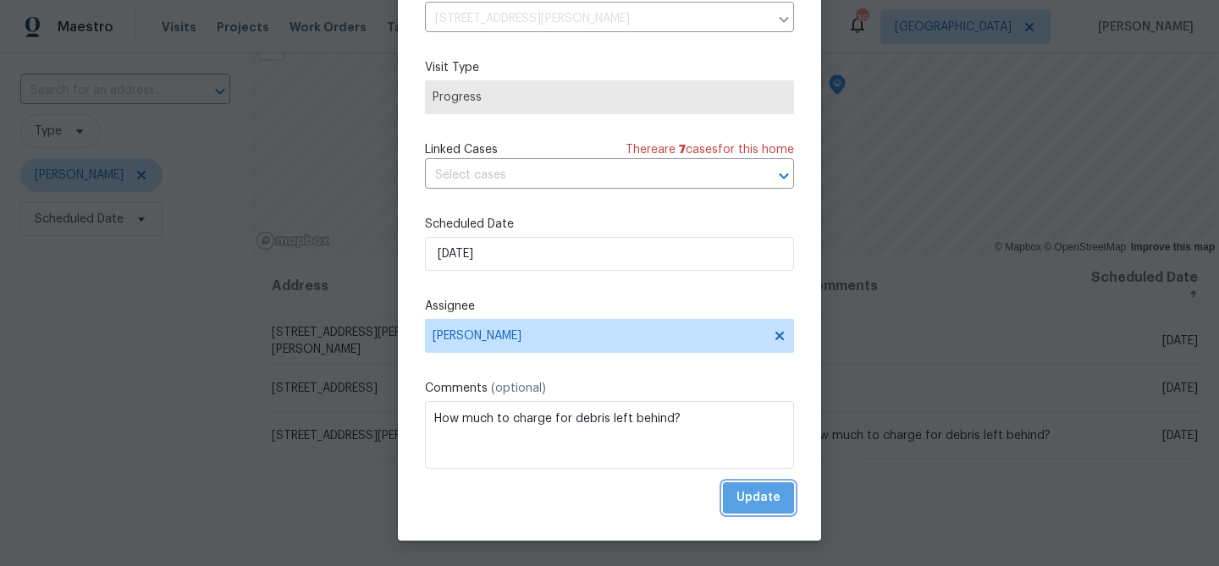
click at [771, 497] on span "Update" at bounding box center [759, 498] width 44 height 21
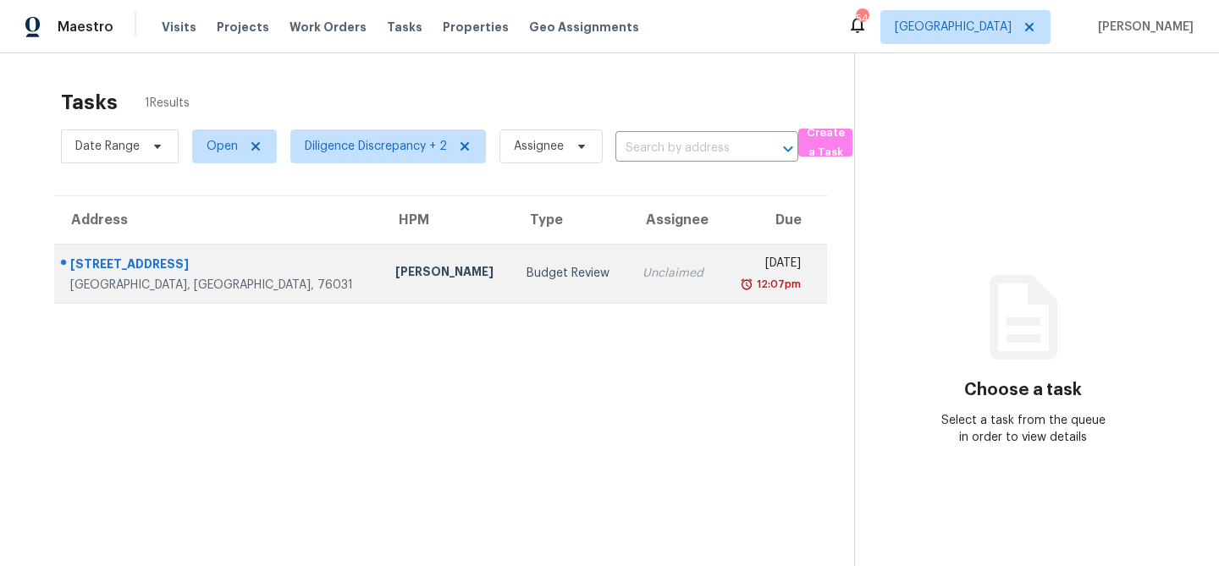
click at [513, 286] on td "Budget Review" at bounding box center [570, 273] width 115 height 59
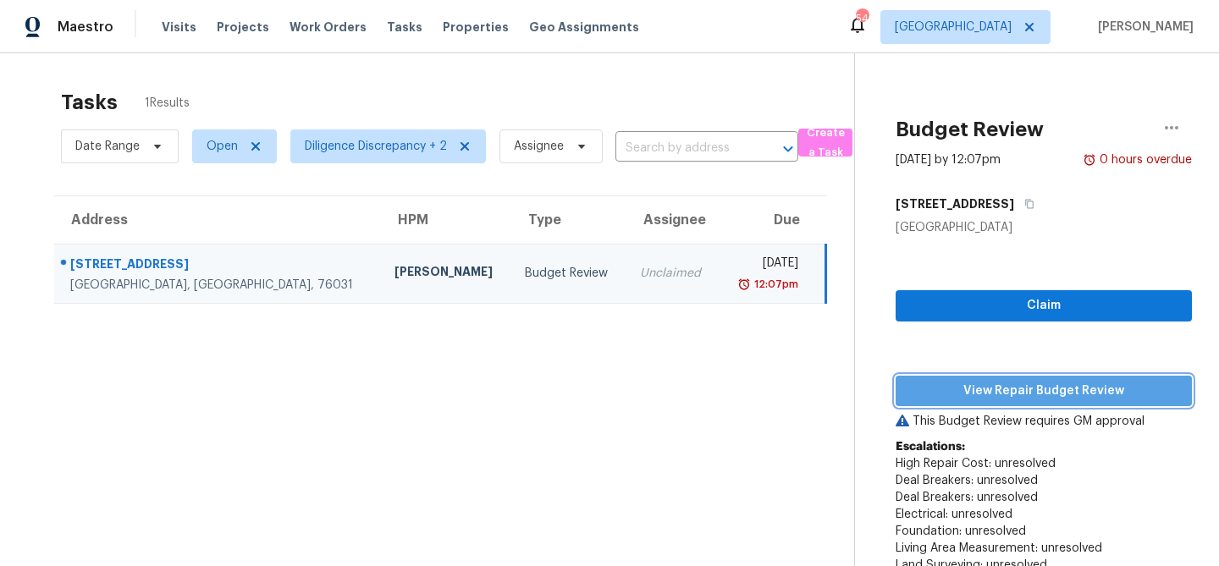
click at [1012, 386] on span "View Repair Budget Review" at bounding box center [1043, 391] width 269 height 21
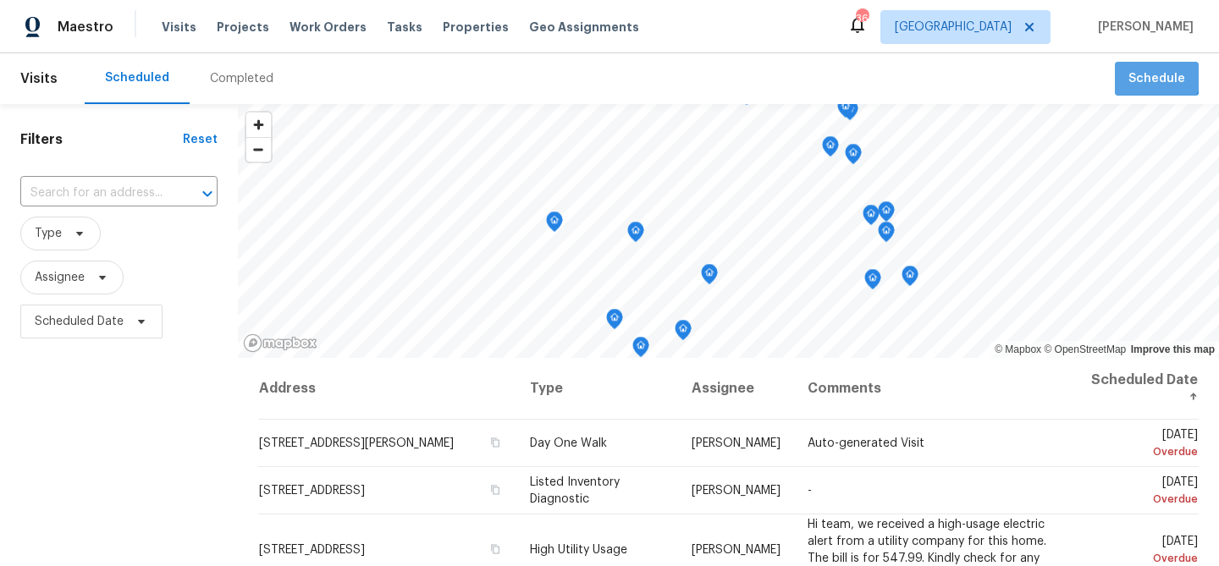
click at [1158, 75] on span "Schedule" at bounding box center [1157, 79] width 57 height 21
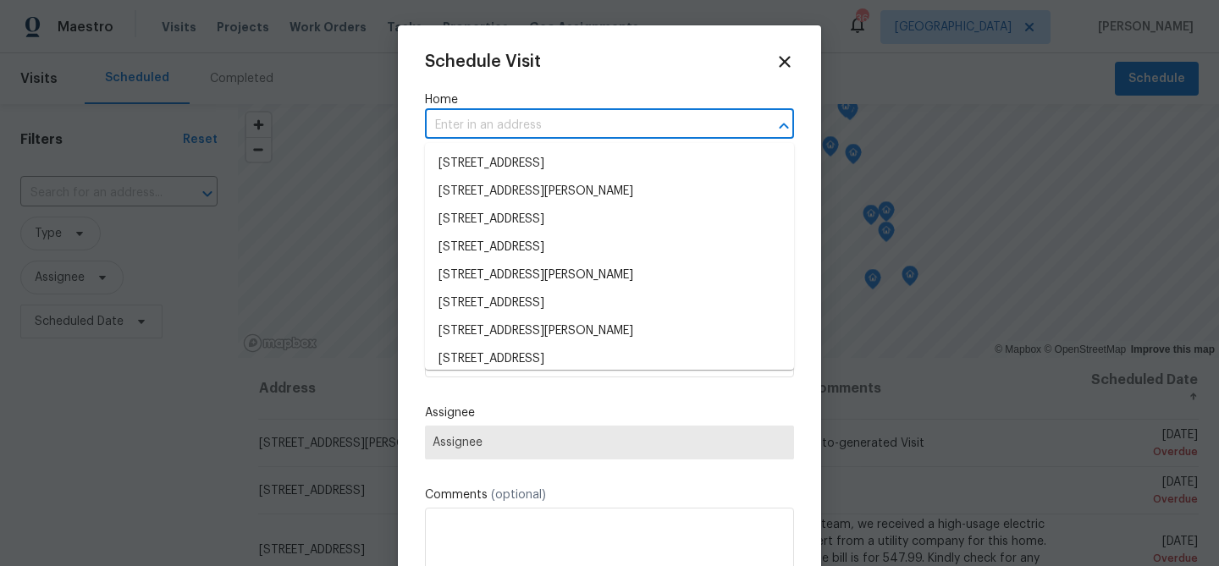
click at [535, 119] on input "text" at bounding box center [586, 126] width 322 height 26
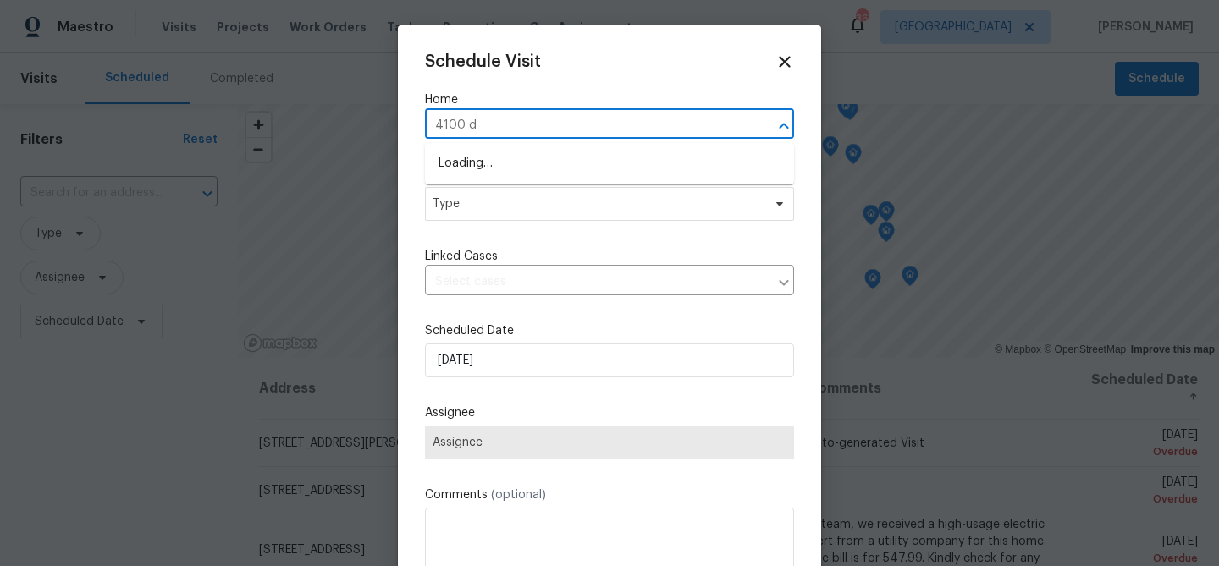
type input "4100 dr"
click at [549, 167] on li "4100 Dragonfly Ct, Heartland, TX 75126" at bounding box center [609, 164] width 369 height 28
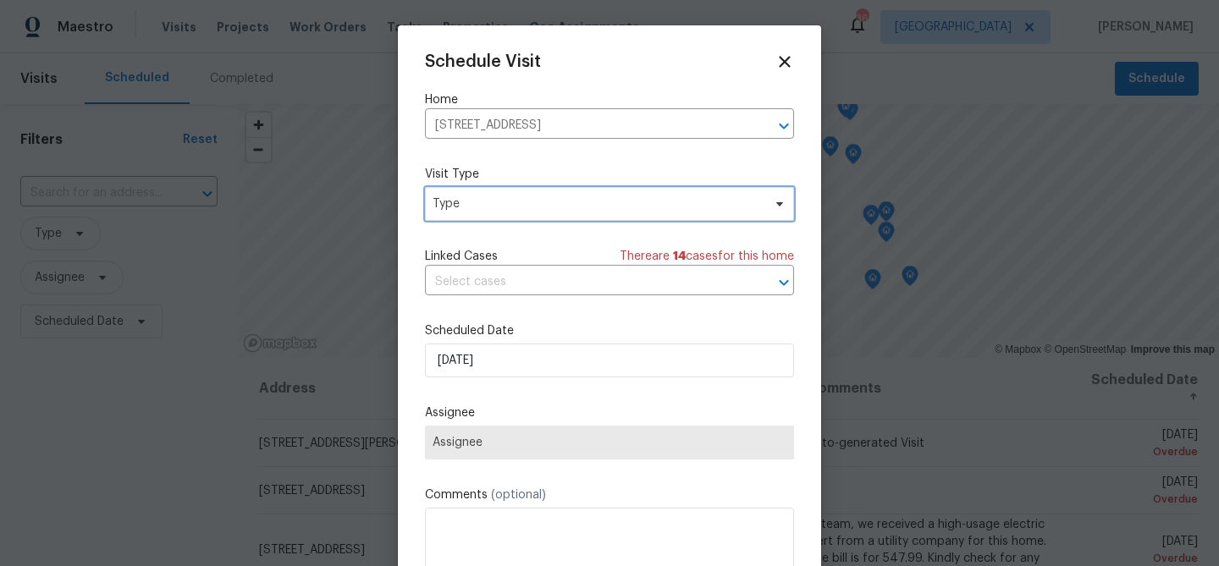
click at [524, 198] on span "Type" at bounding box center [597, 204] width 329 height 17
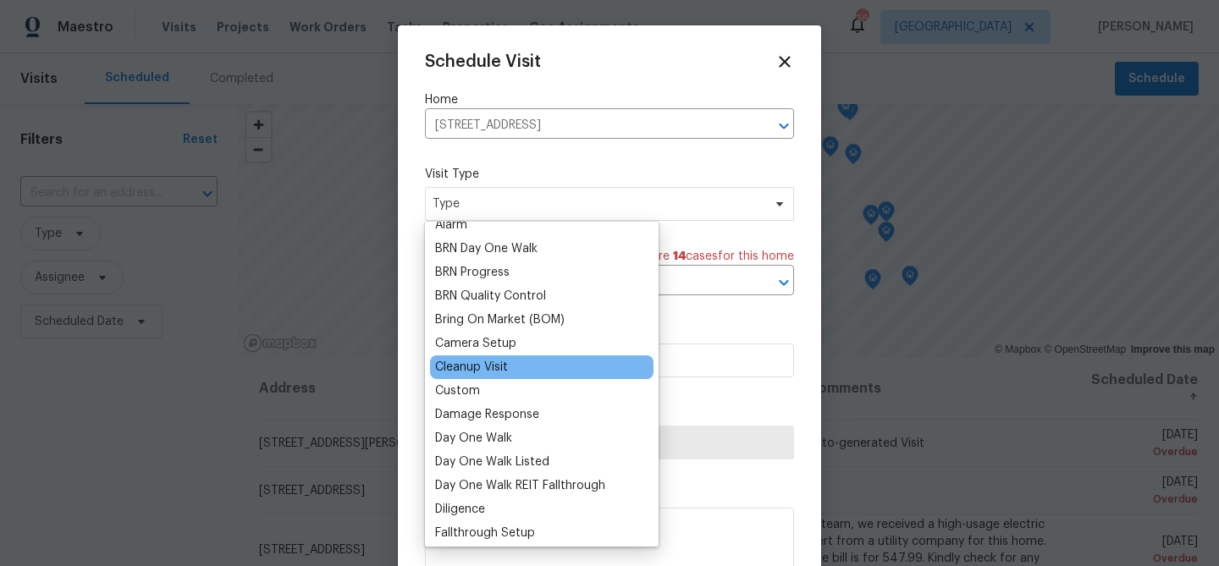
scroll to position [123, 0]
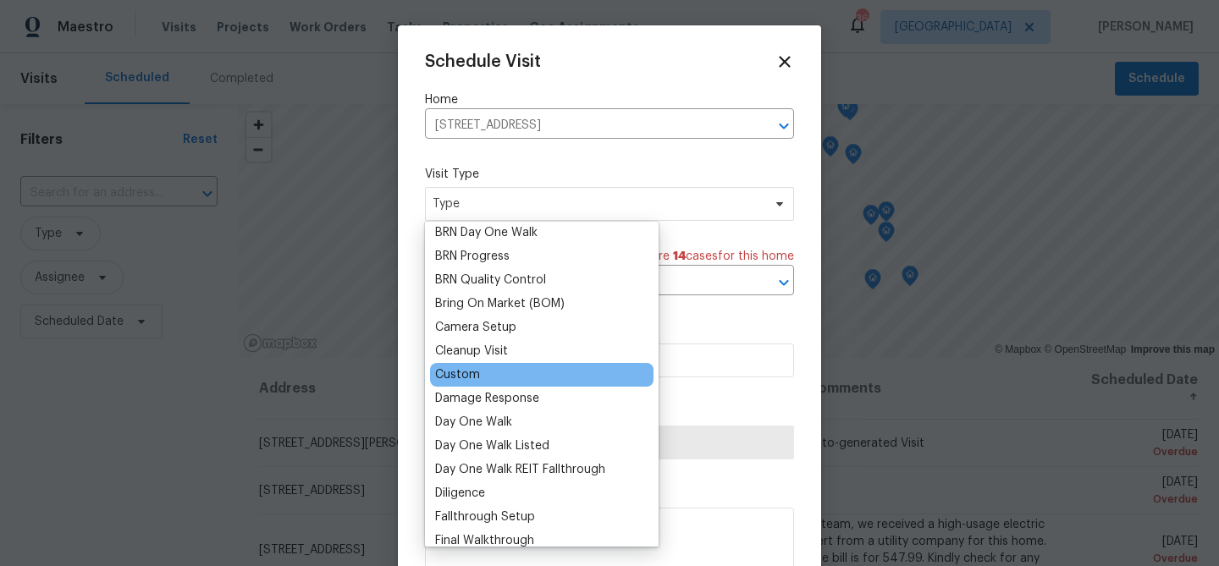
click at [484, 378] on div "Custom" at bounding box center [542, 375] width 224 height 24
click at [457, 368] on div "Custom" at bounding box center [457, 375] width 45 height 17
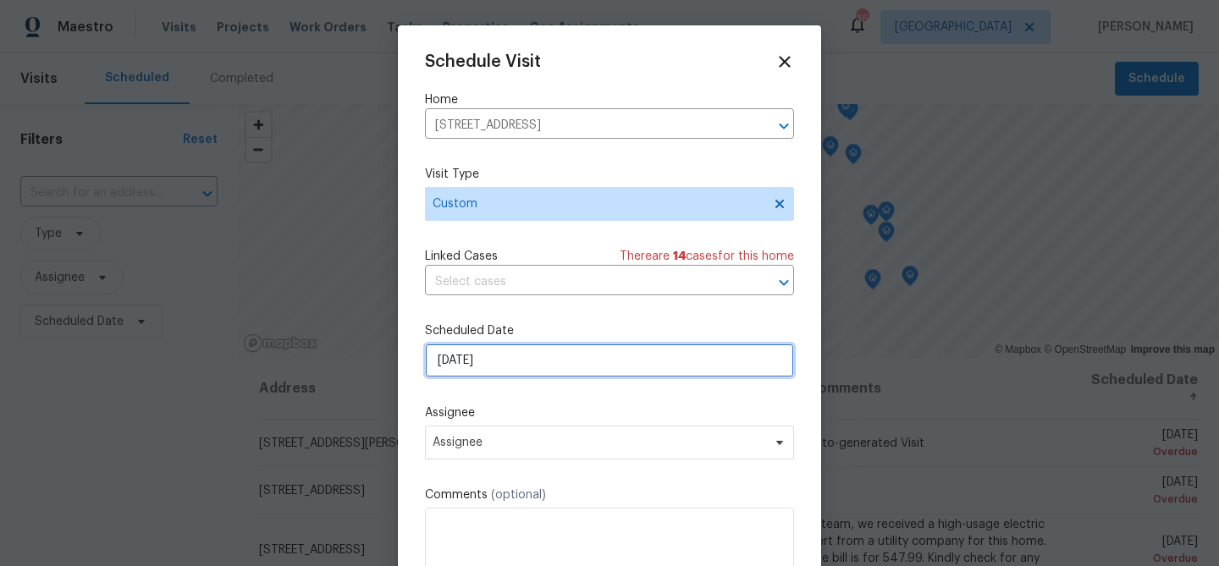
click at [479, 378] on input "9/16/2025" at bounding box center [609, 361] width 369 height 34
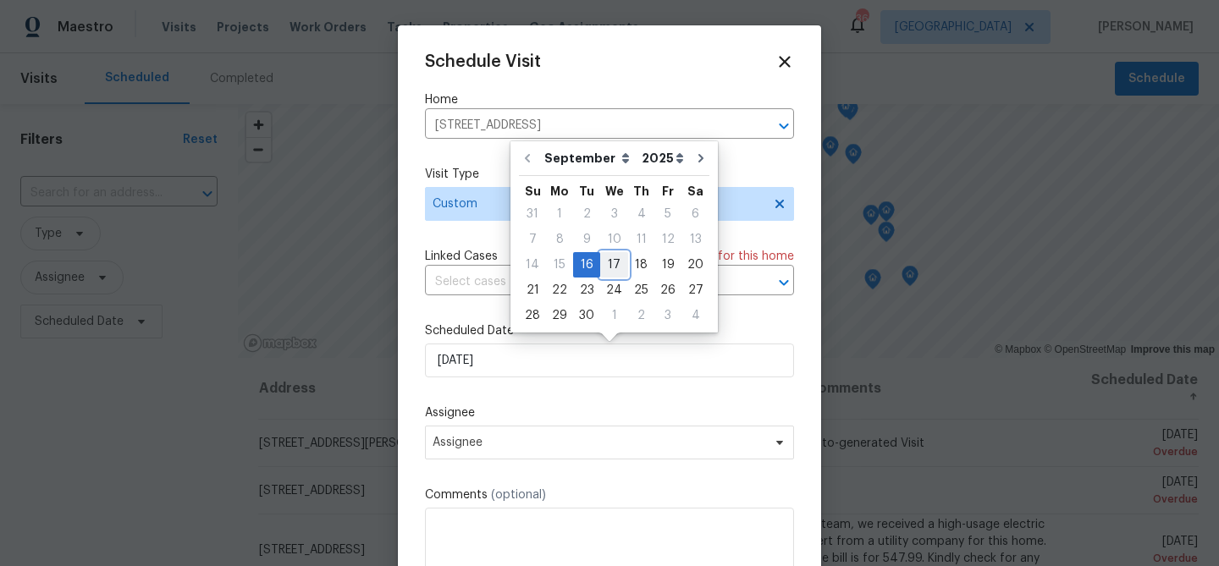
click at [602, 262] on div "17" at bounding box center [614, 265] width 28 height 24
type input "9/17/2025"
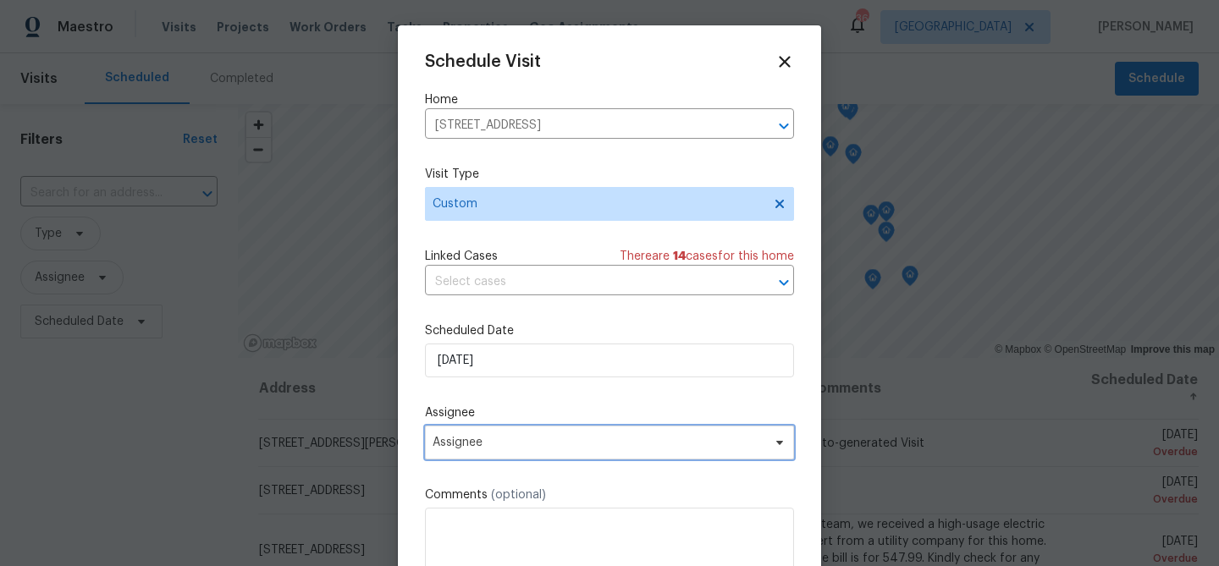
click at [500, 448] on span "Assignee" at bounding box center [599, 443] width 332 height 14
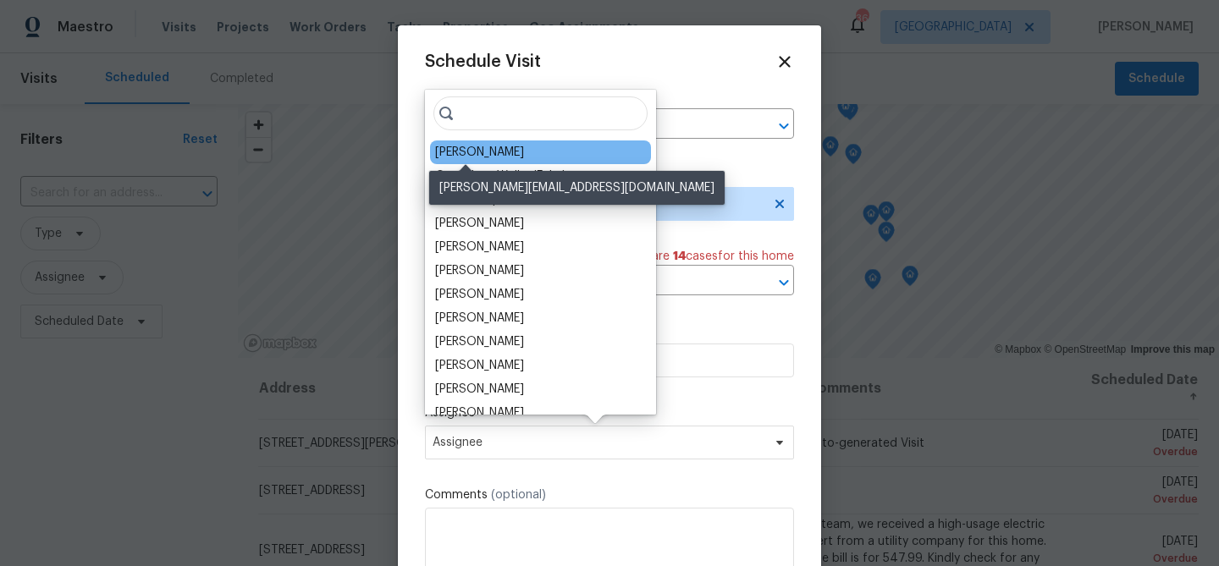
click at [480, 151] on div "Brad Limes" at bounding box center [479, 152] width 89 height 17
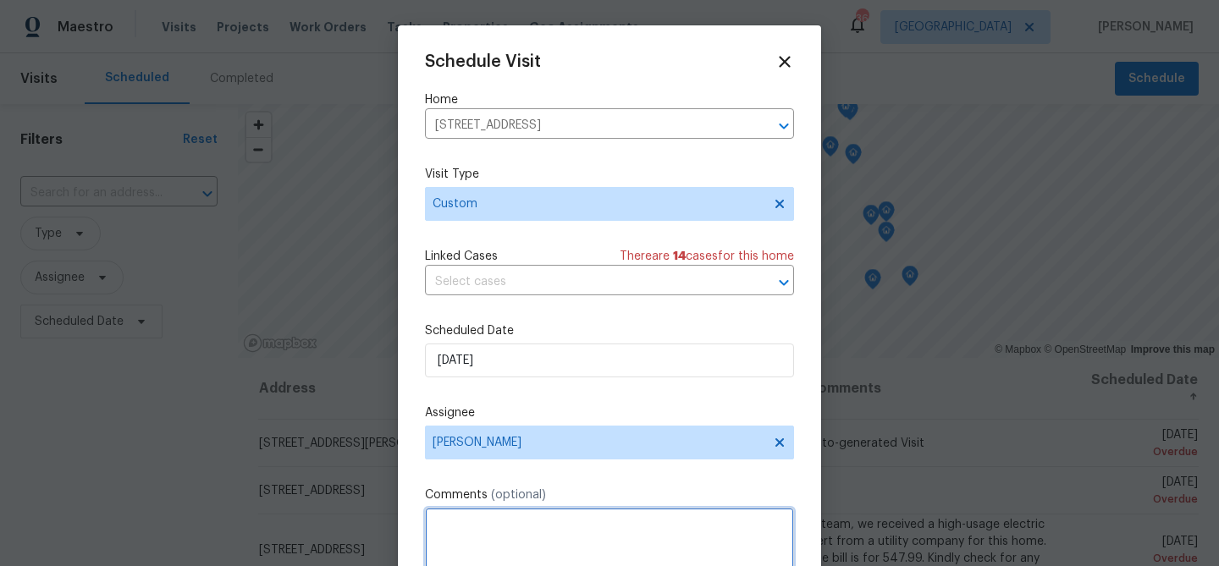
click at [474, 535] on textarea at bounding box center [609, 542] width 369 height 68
paste textarea "Will address: - Gutters are damaged - Fasteners exposed on the roof - Valley sh…"
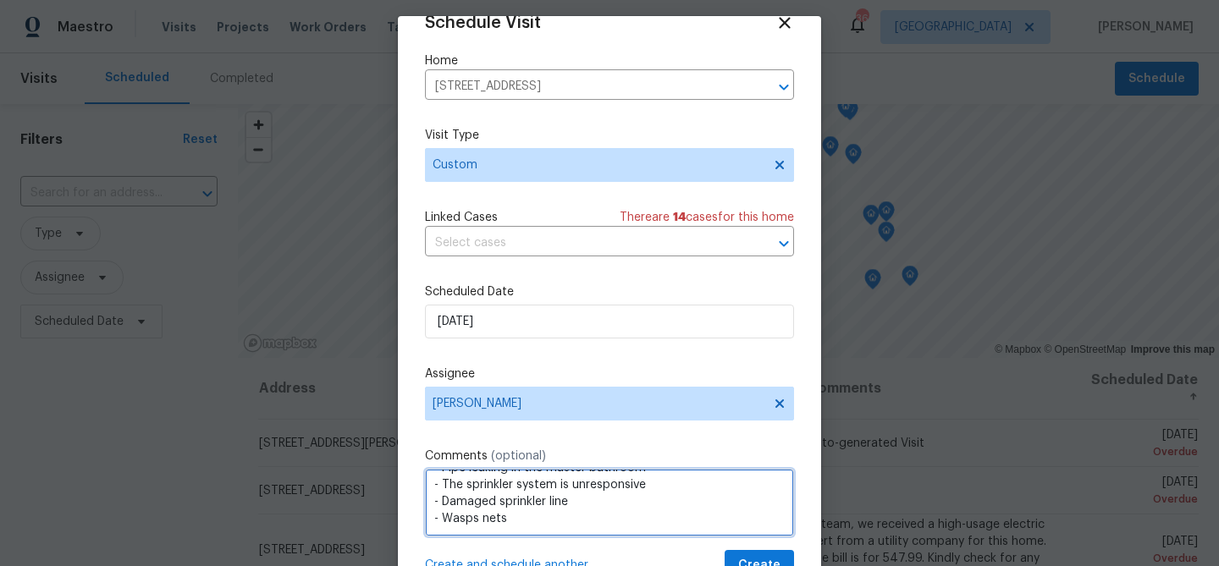
scroll to position [77, 0]
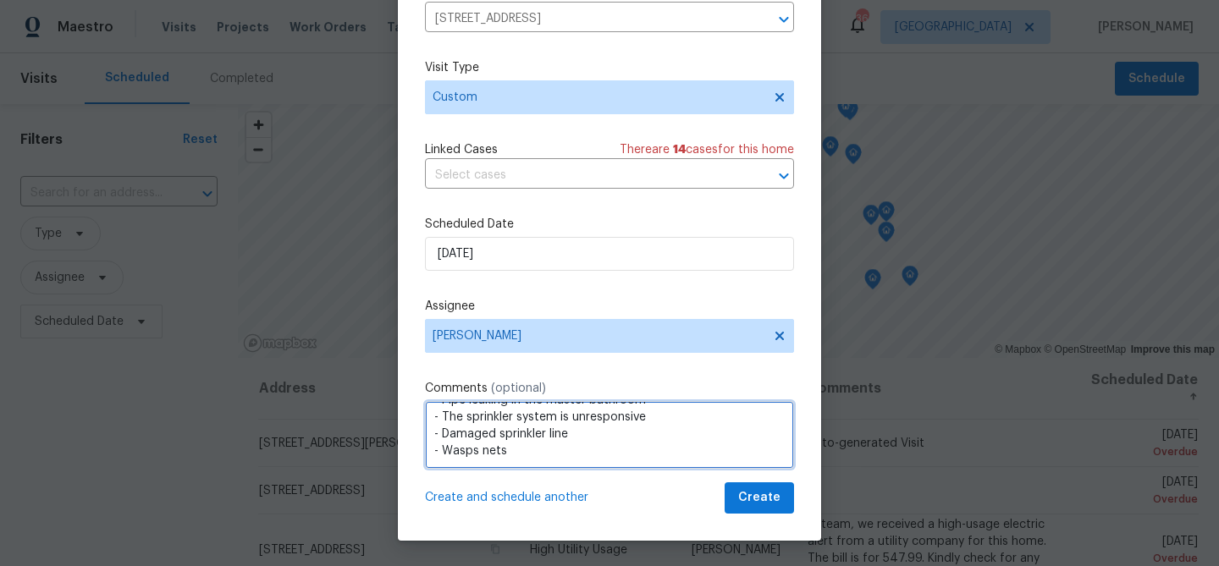
type textarea "POST FALL THROUGH- CAN WE ADDRESS THE FOLLOWING: Will address: - Gutters are da…"
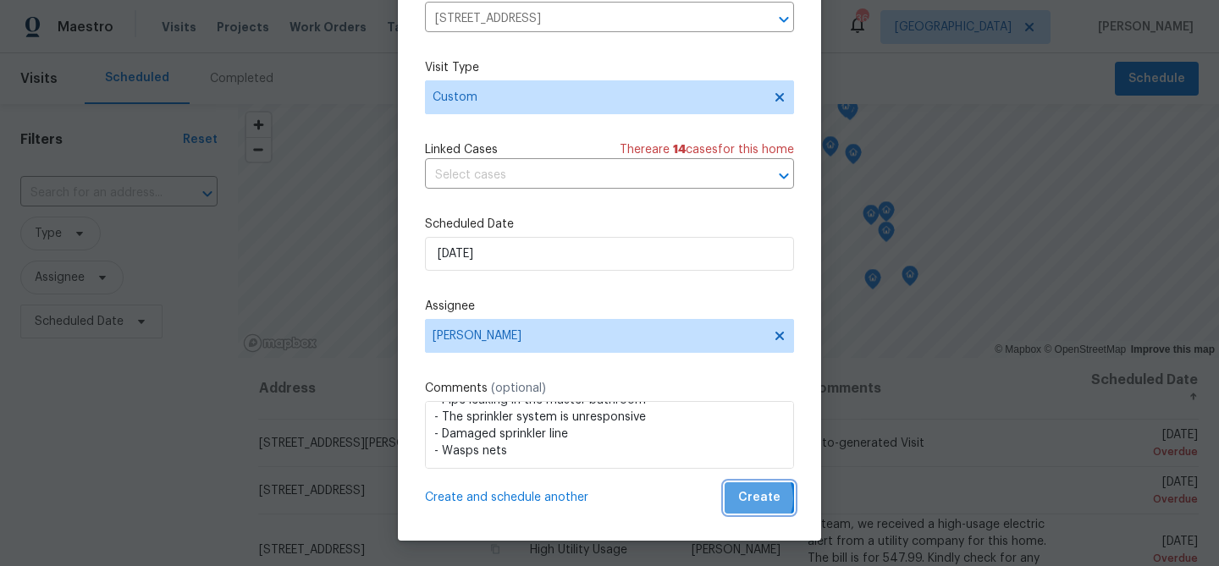
click at [744, 499] on span "Create" at bounding box center [759, 498] width 42 height 21
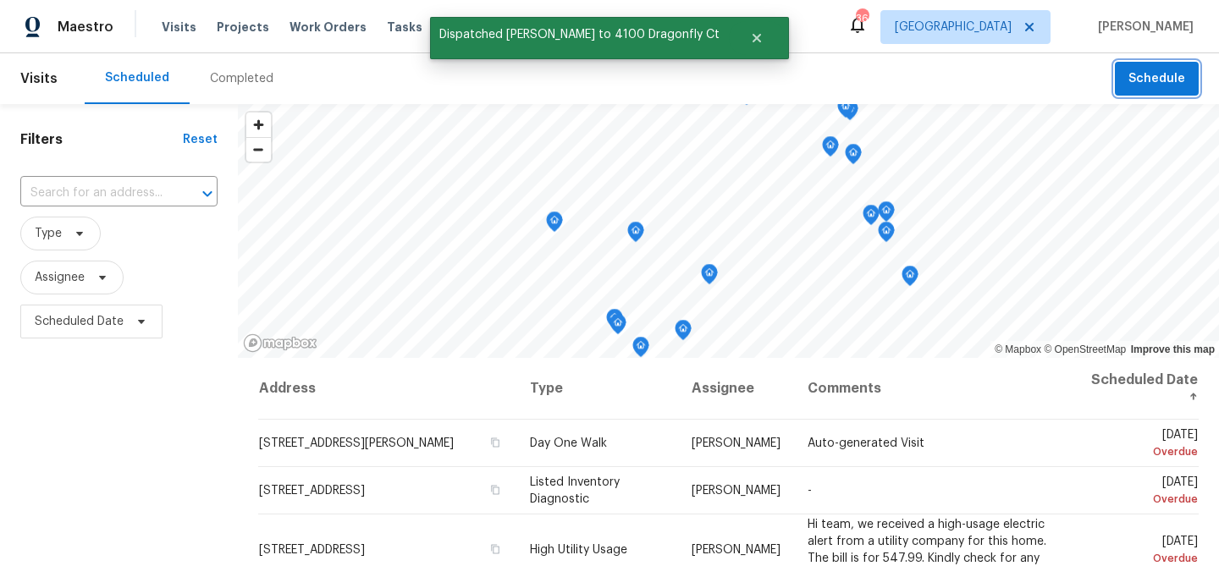
scroll to position [0, 0]
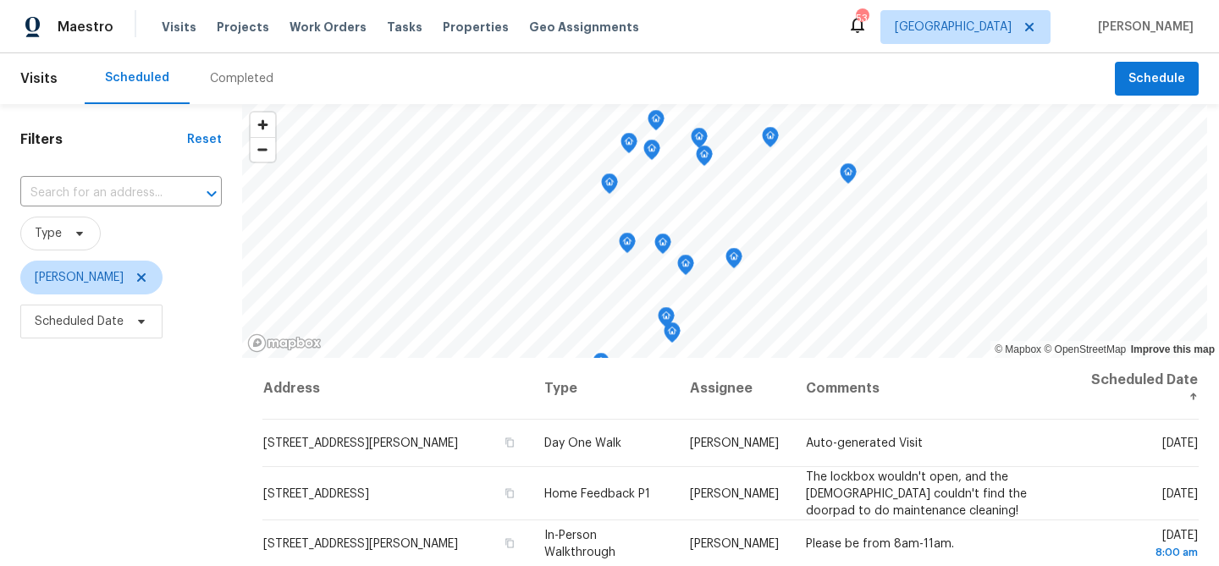
scroll to position [245, 0]
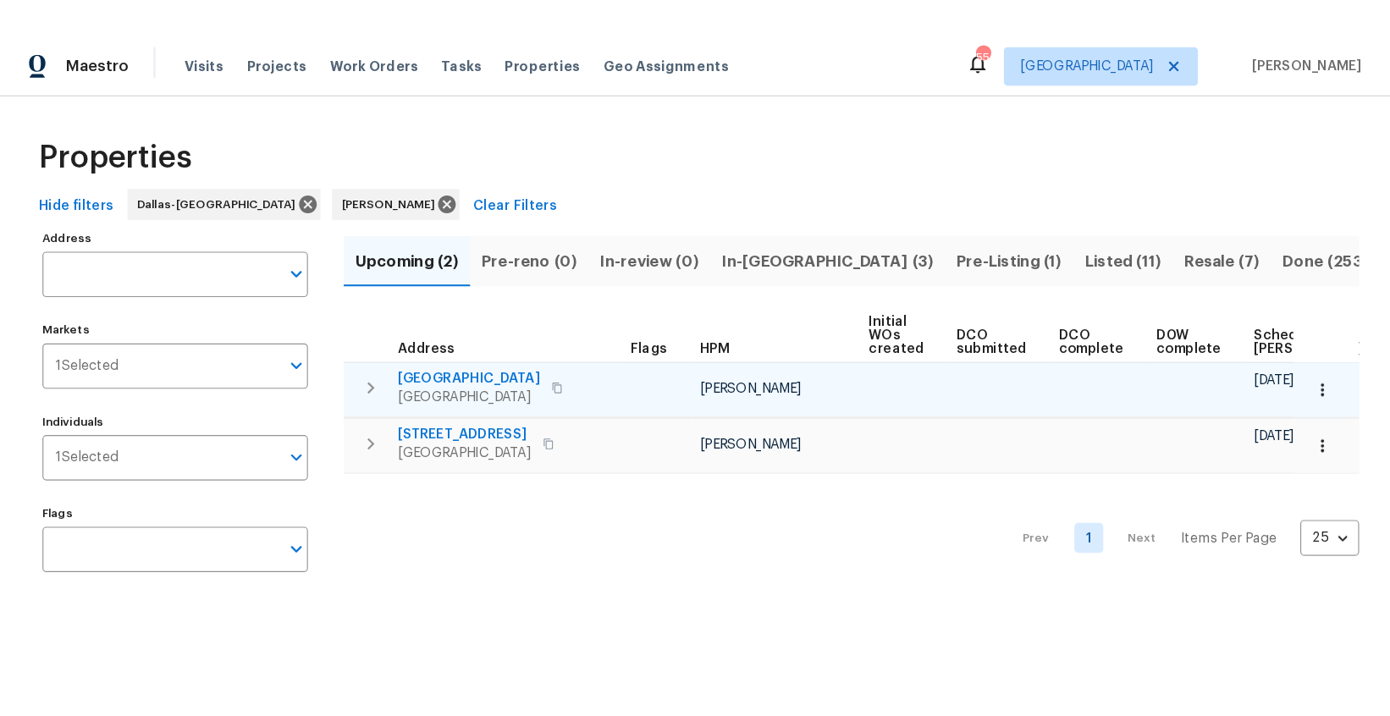
scroll to position [0, 1]
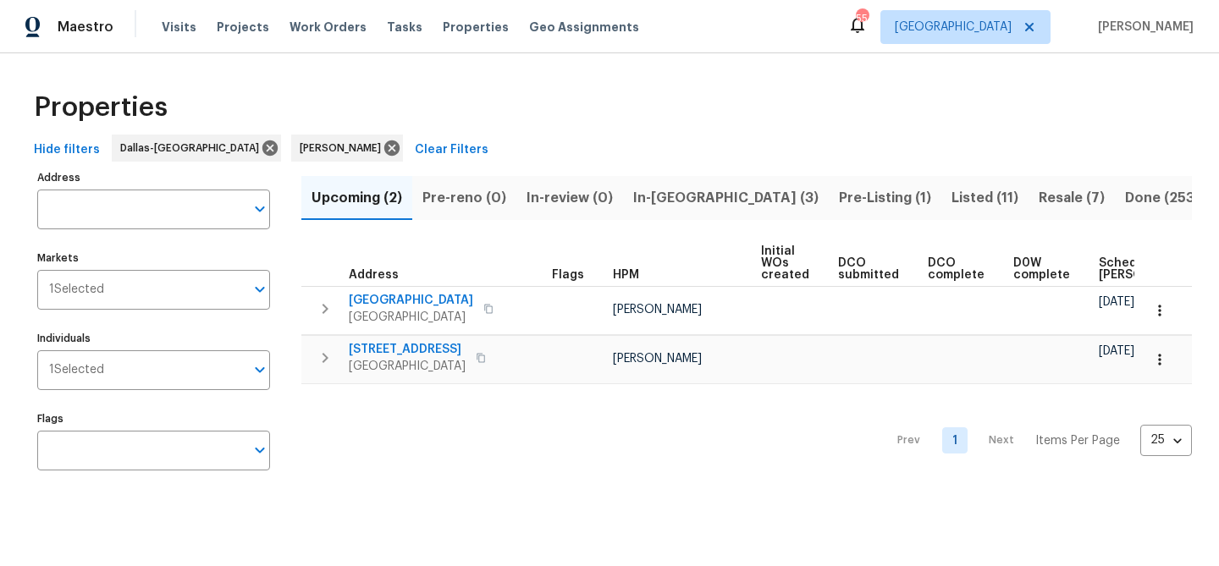
click at [661, 209] on span "In-reno (3)" at bounding box center [725, 198] width 185 height 24
